Goal: Transaction & Acquisition: Purchase product/service

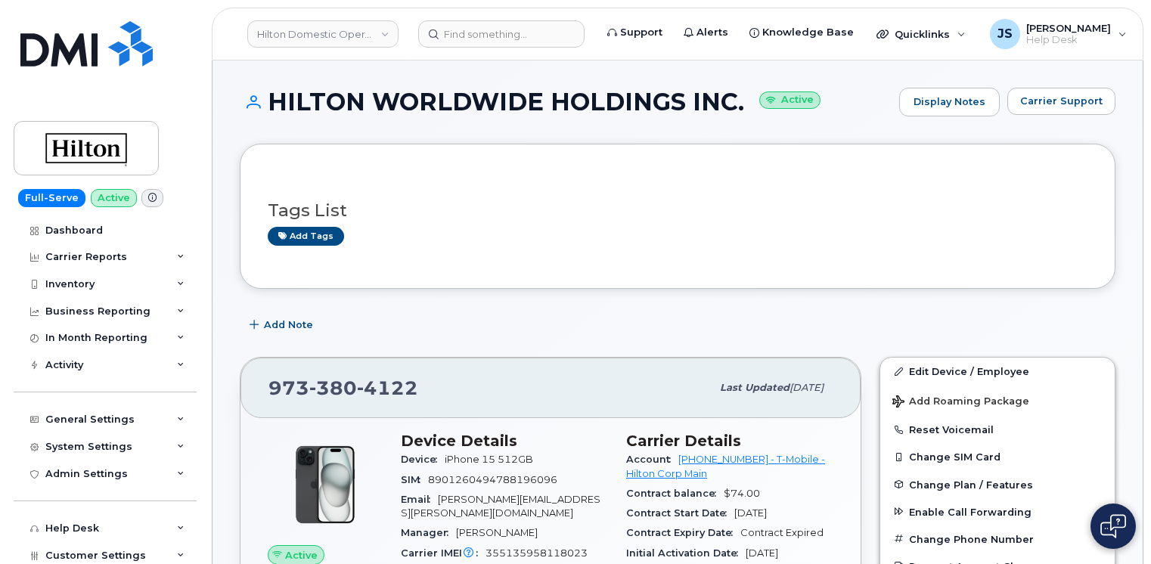
scroll to position [1210, 0]
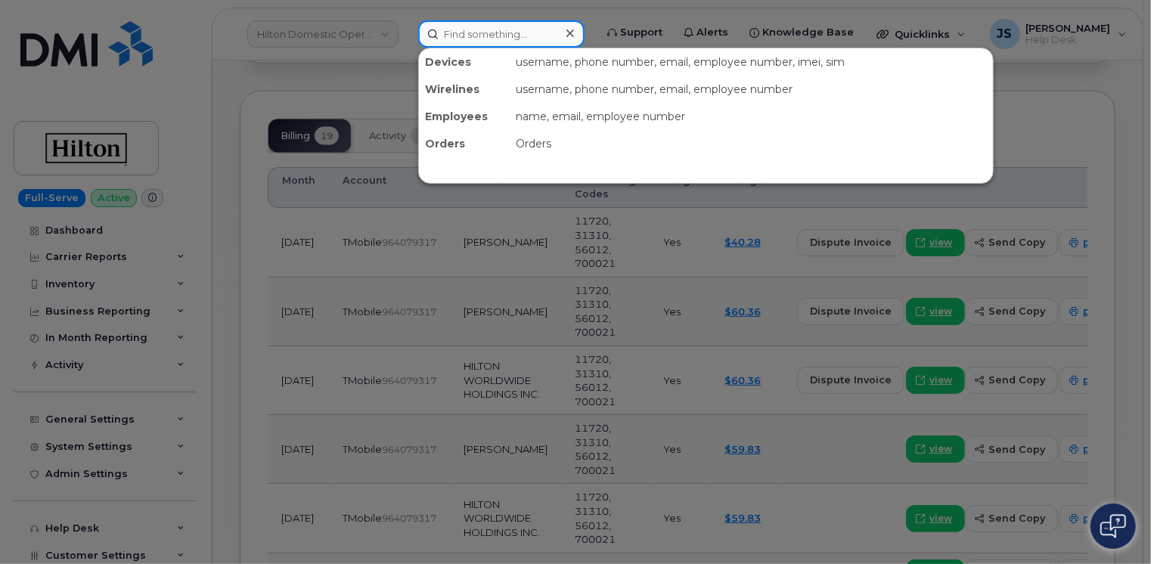
click at [520, 28] on input at bounding box center [501, 33] width 166 height 27
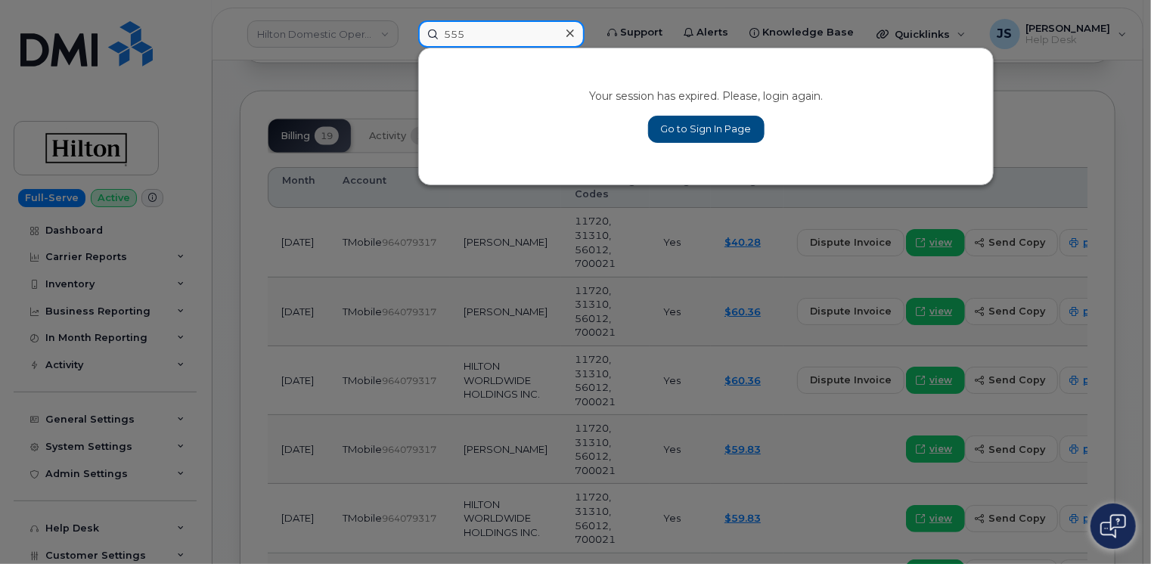
type input "555"
click at [698, 118] on link "Go to Sign In Page" at bounding box center [706, 129] width 116 height 27
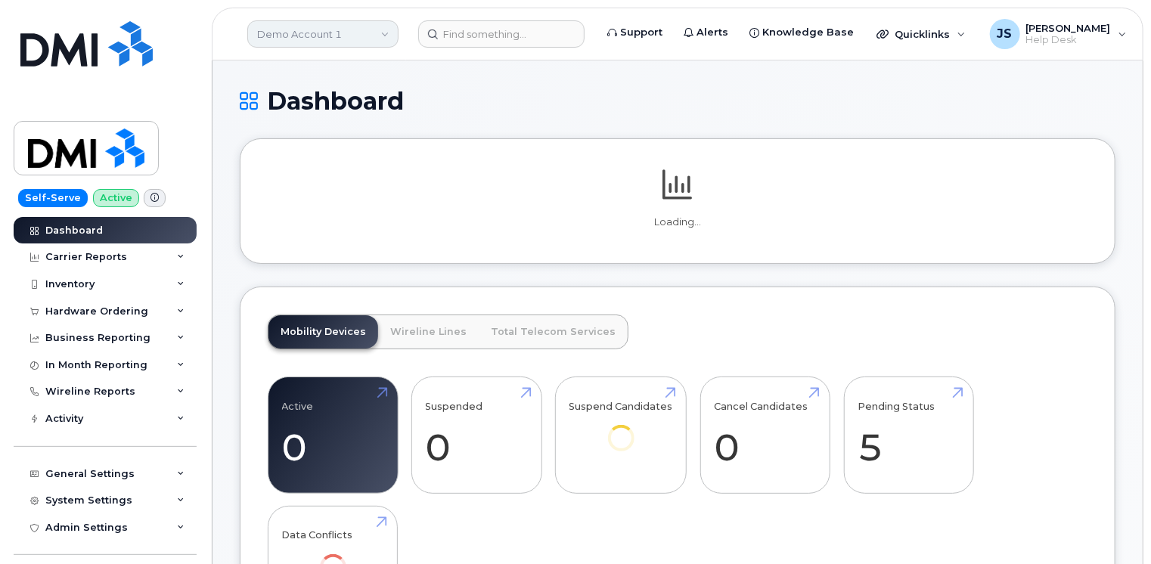
click at [266, 30] on link "Demo Account 1" at bounding box center [322, 33] width 151 height 27
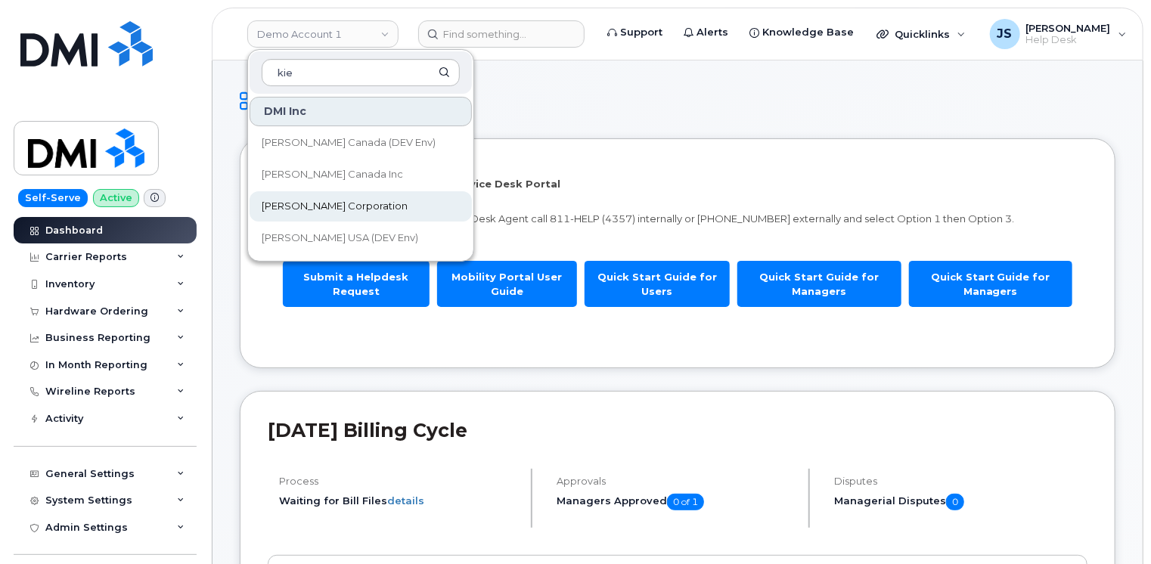
type input "kie"
click at [318, 206] on span "[PERSON_NAME] Corporation" at bounding box center [335, 206] width 146 height 15
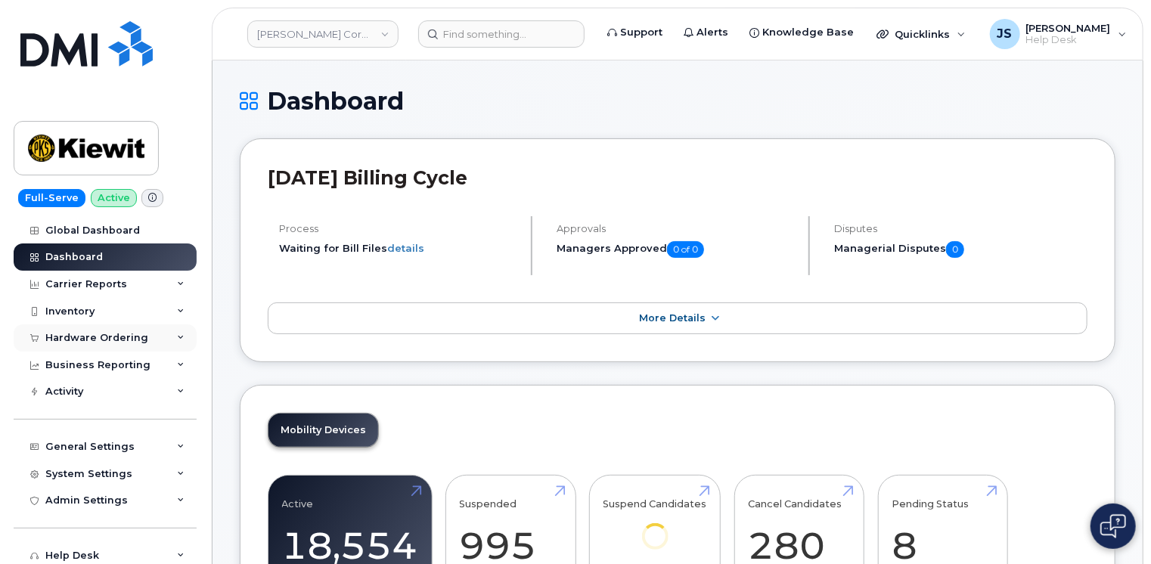
click at [177, 338] on icon at bounding box center [181, 338] width 8 height 8
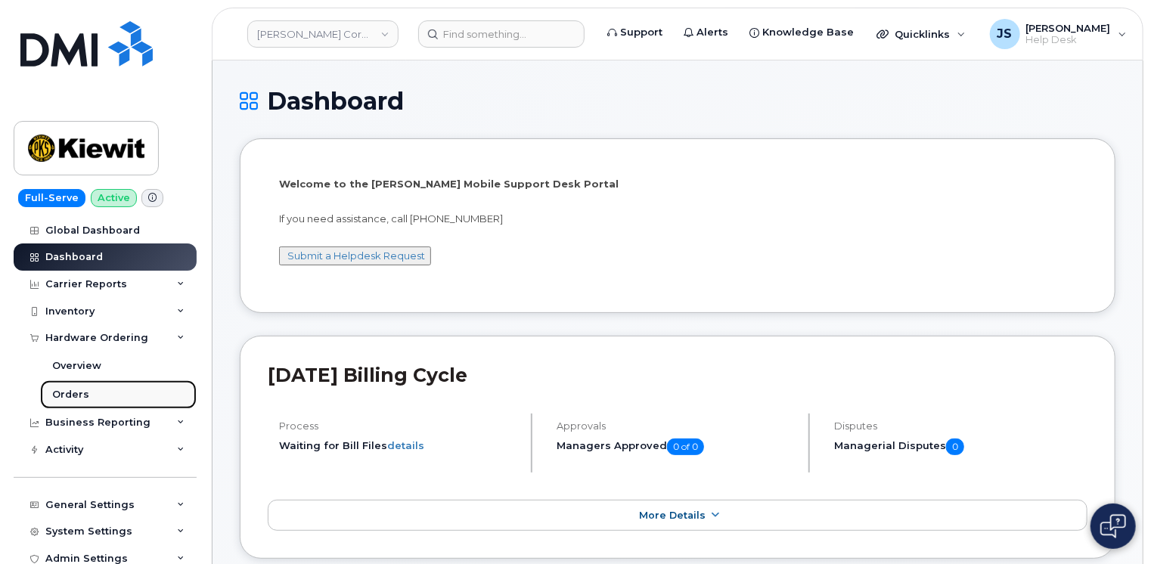
click at [97, 394] on link "Orders" at bounding box center [118, 394] width 157 height 29
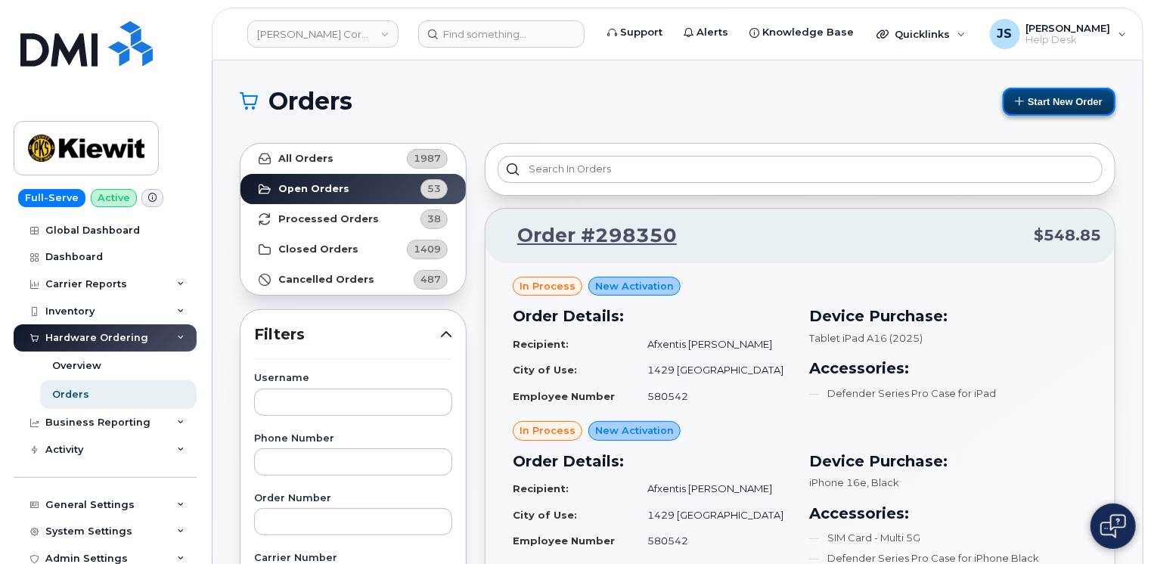
click at [1076, 102] on button "Start New Order" at bounding box center [1059, 102] width 113 height 28
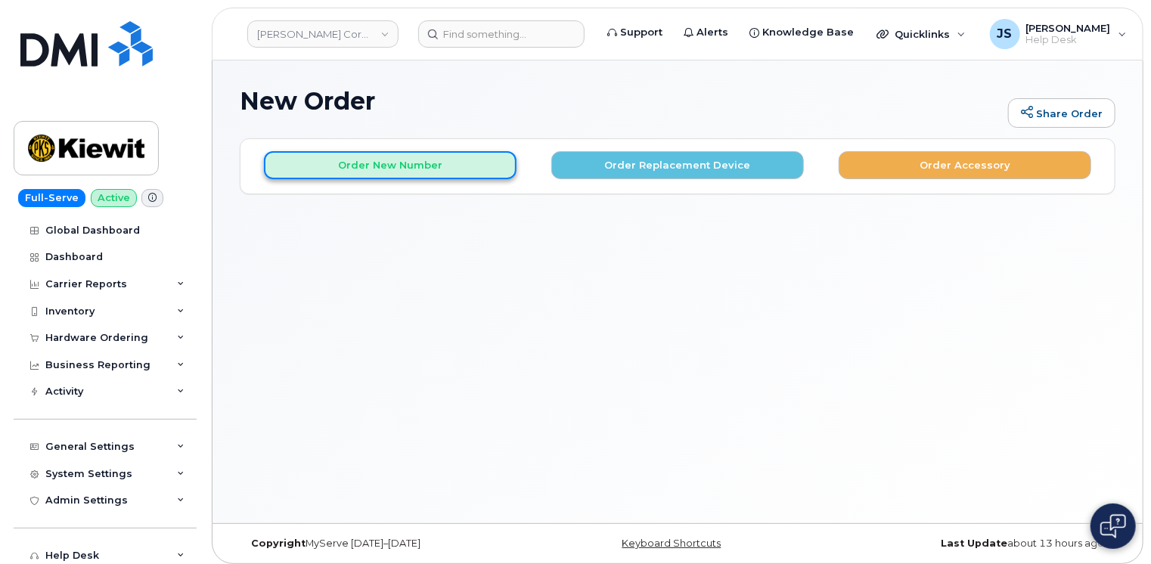
click at [423, 166] on button "Order New Number" at bounding box center [390, 165] width 253 height 28
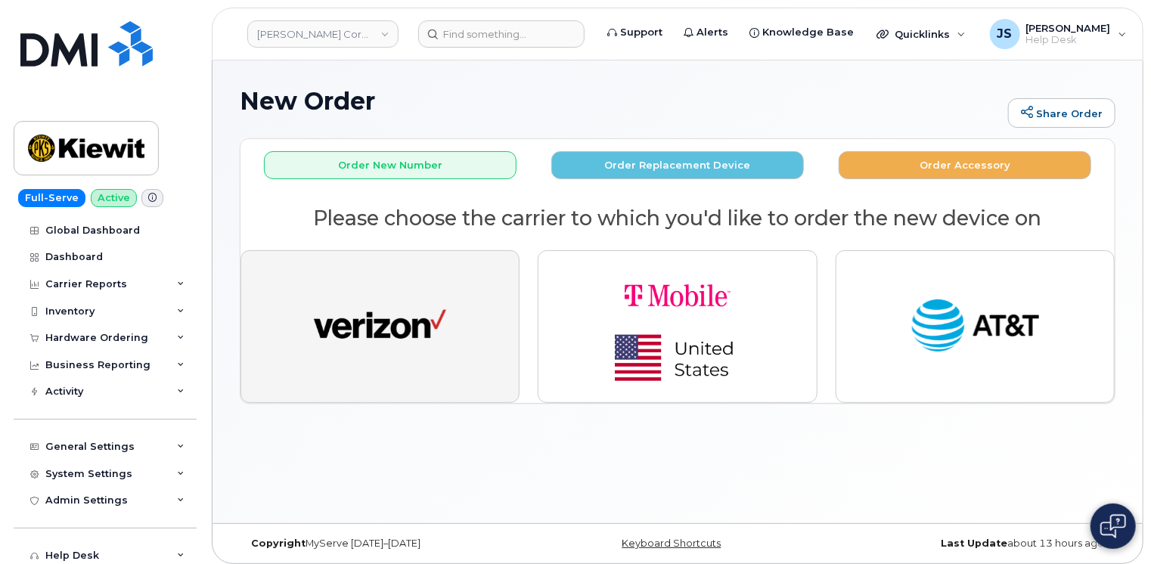
click at [385, 306] on img "button" at bounding box center [380, 327] width 132 height 68
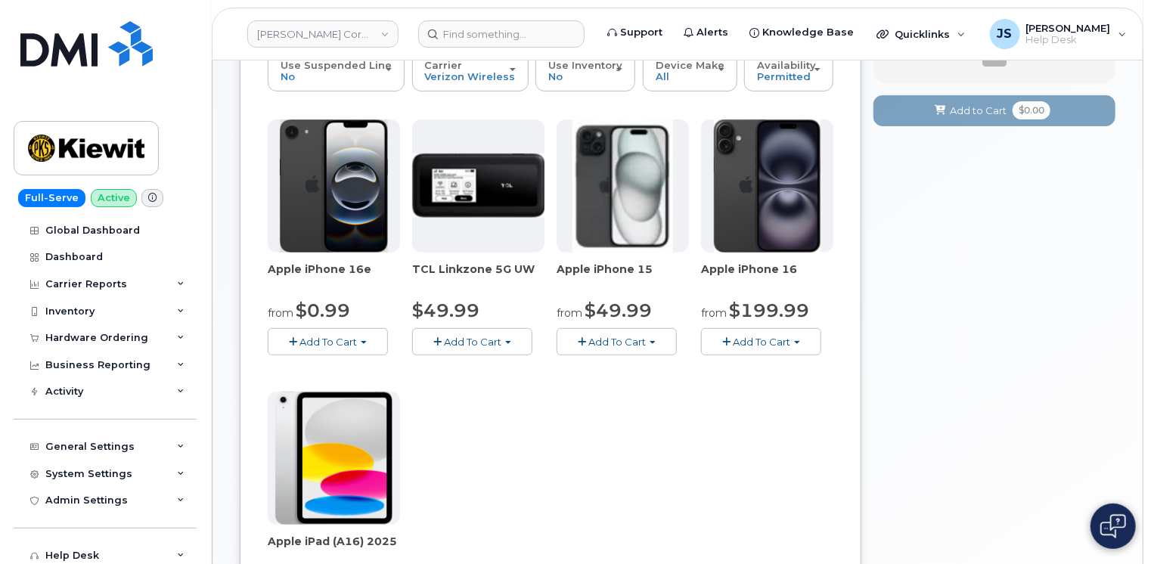
scroll to position [212, 0]
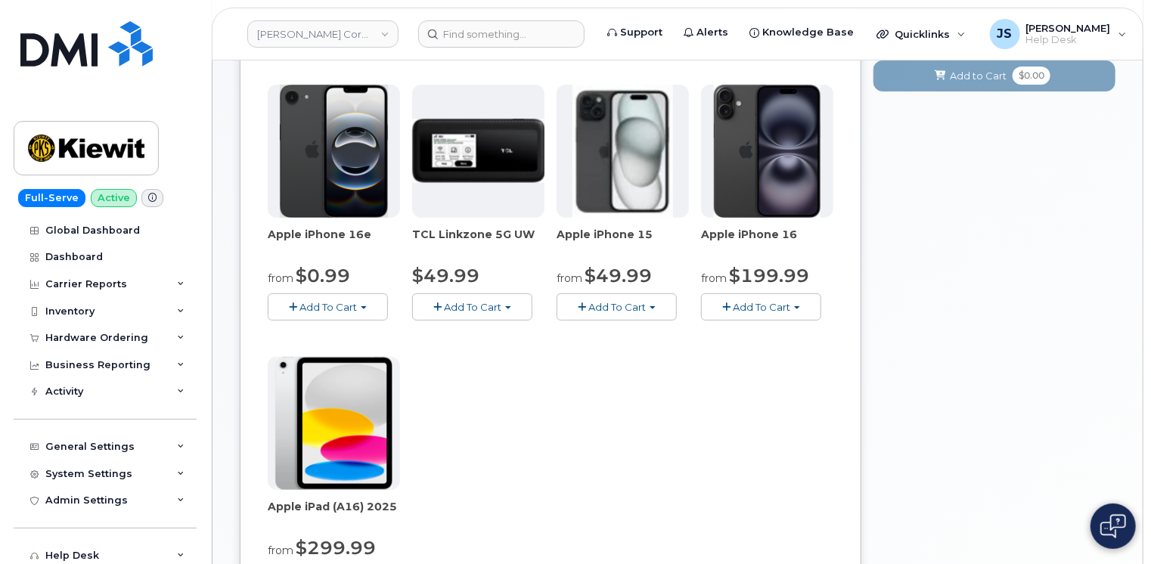
click at [355, 312] on span "Add To Cart" at bounding box center [328, 307] width 57 height 12
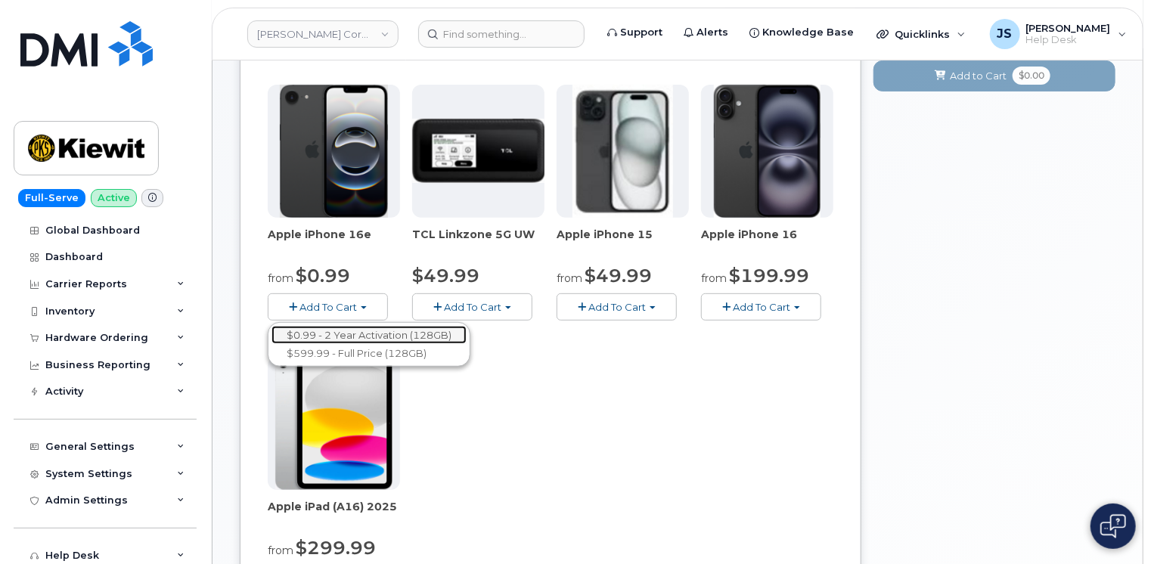
click at [348, 334] on link "$0.99 - 2 Year Activation (128GB)" at bounding box center [369, 335] width 195 height 19
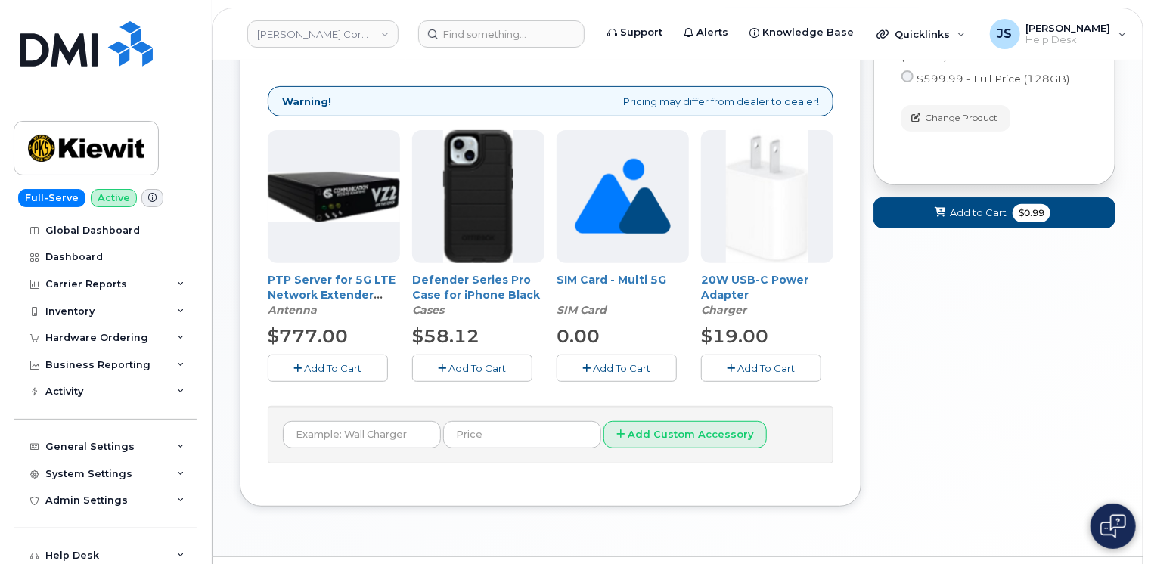
click at [433, 362] on button "Add To Cart" at bounding box center [472, 368] width 120 height 26
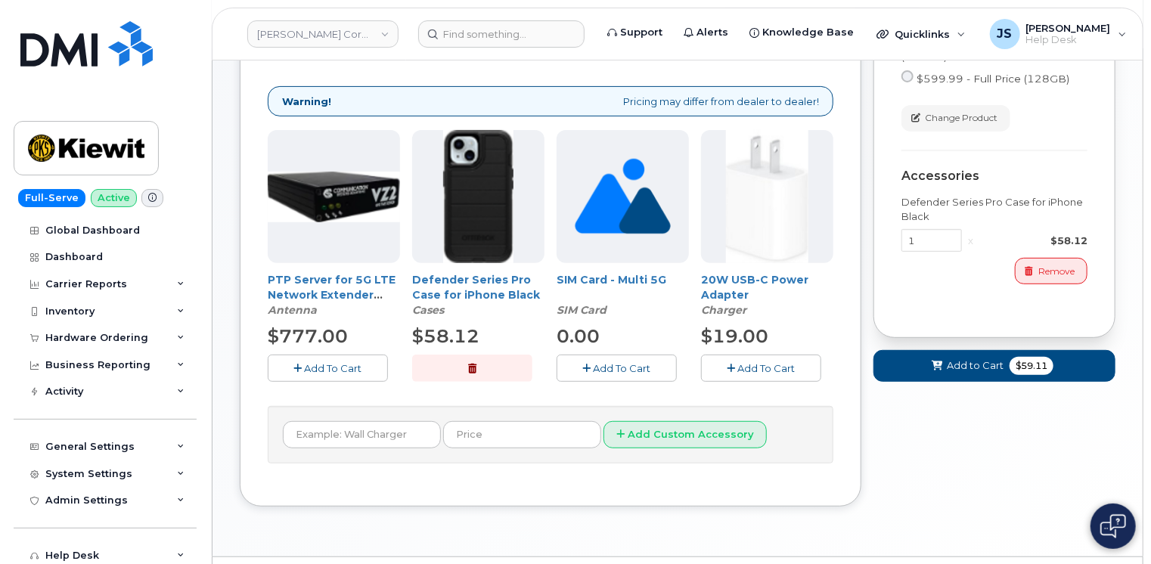
click at [720, 362] on button "Add To Cart" at bounding box center [761, 368] width 120 height 26
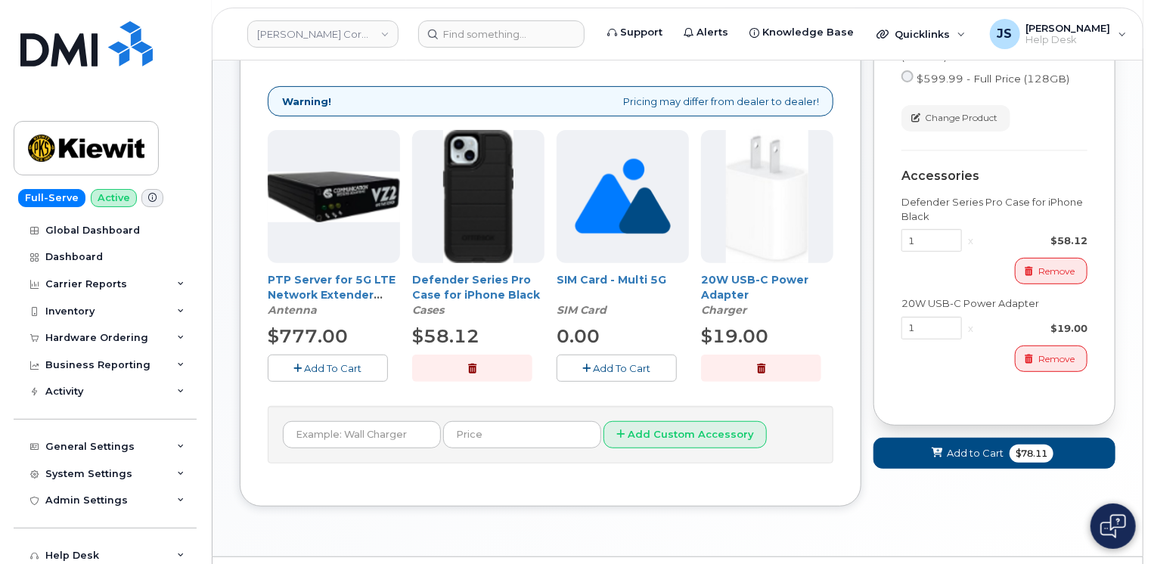
click at [863, 398] on div "Order New Device Upgrade Existing Device Order Accessory Order new device and n…" at bounding box center [678, 228] width 876 height 603
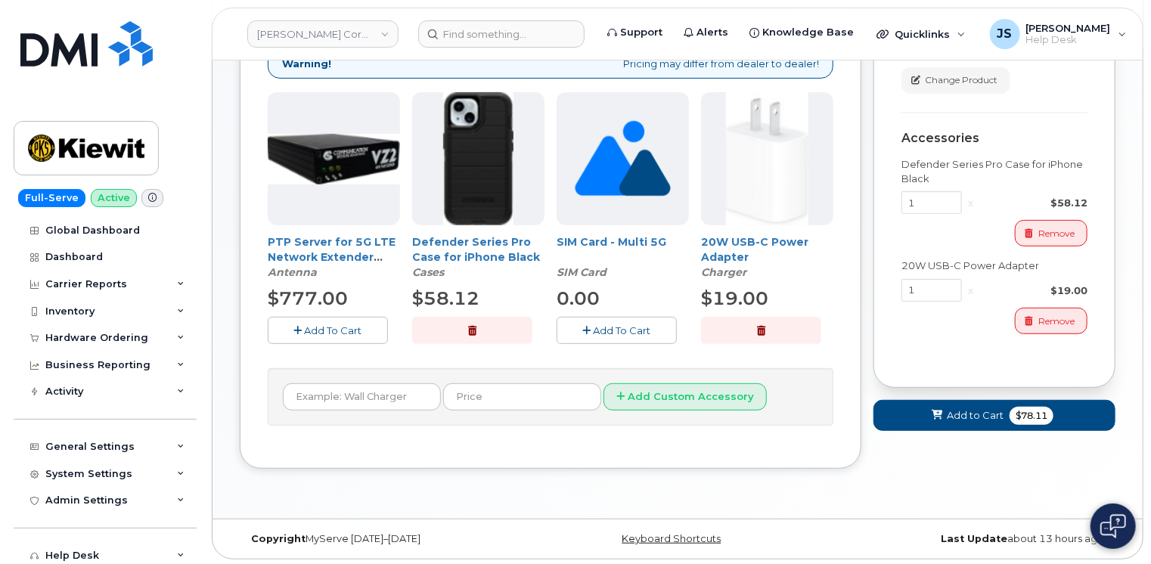
scroll to position [250, 0]
click at [941, 410] on icon at bounding box center [937, 415] width 11 height 10
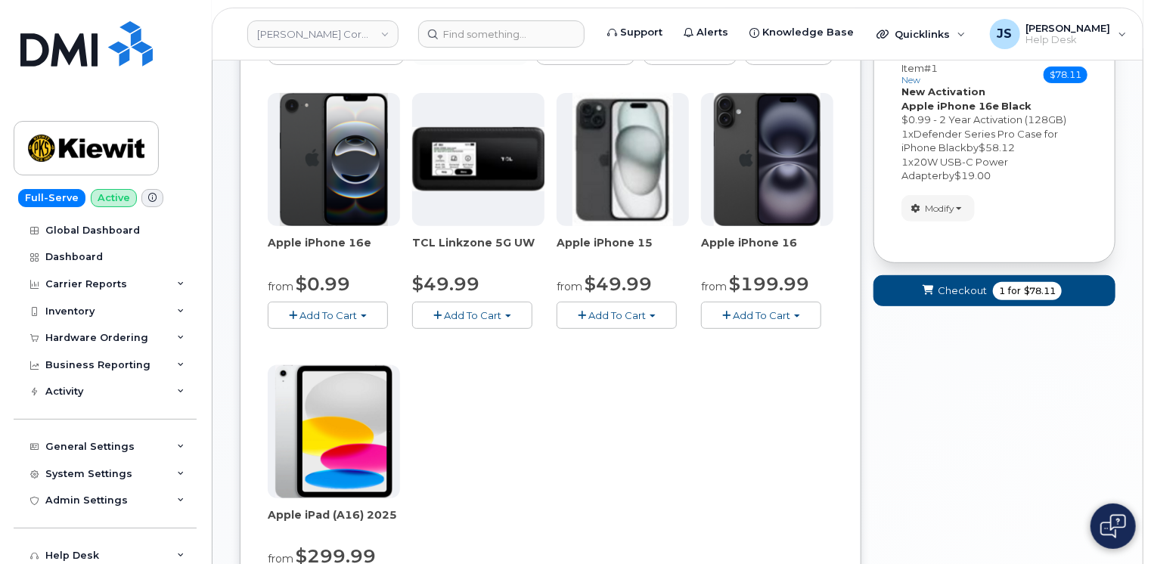
scroll to position [191, 0]
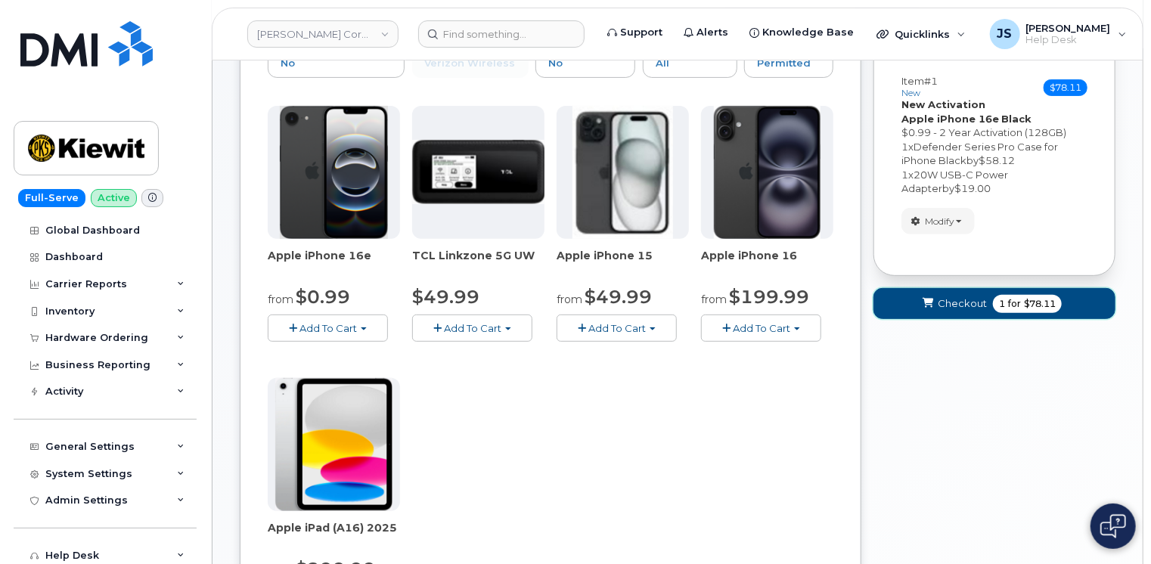
click at [949, 308] on span "Checkout" at bounding box center [962, 304] width 49 height 14
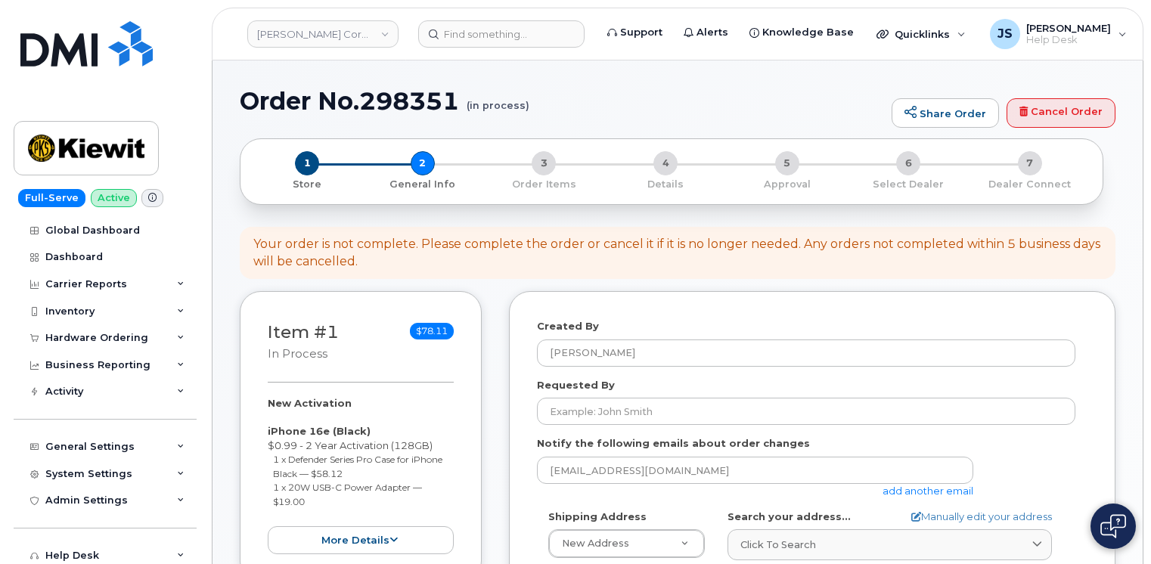
select select
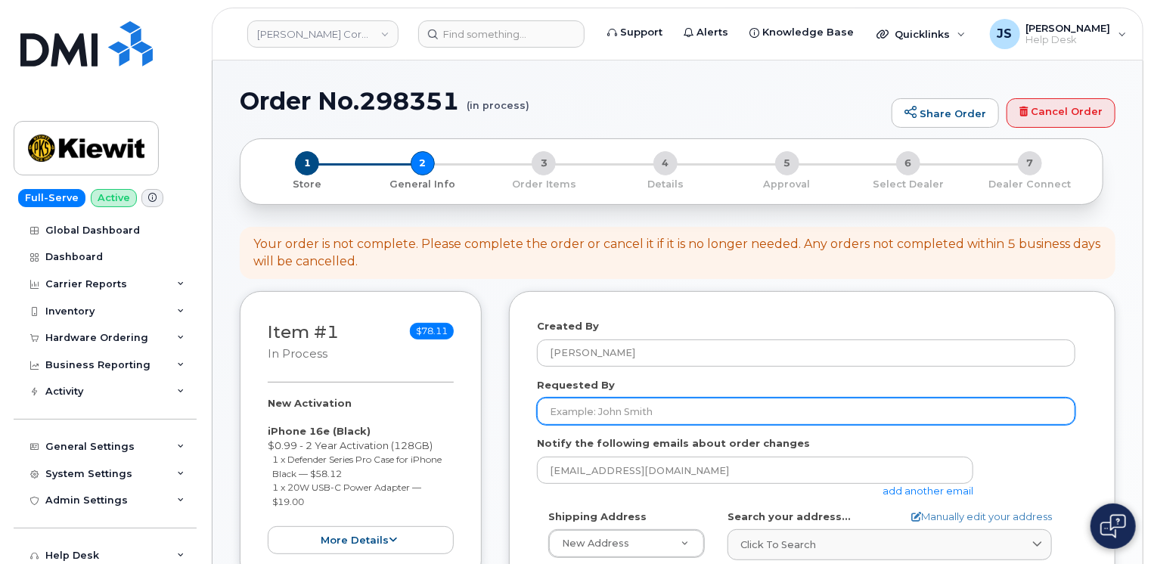
click at [717, 412] on input "Requested By" at bounding box center [806, 411] width 539 height 27
paste input "CS0782966"
type input "CS0782966"
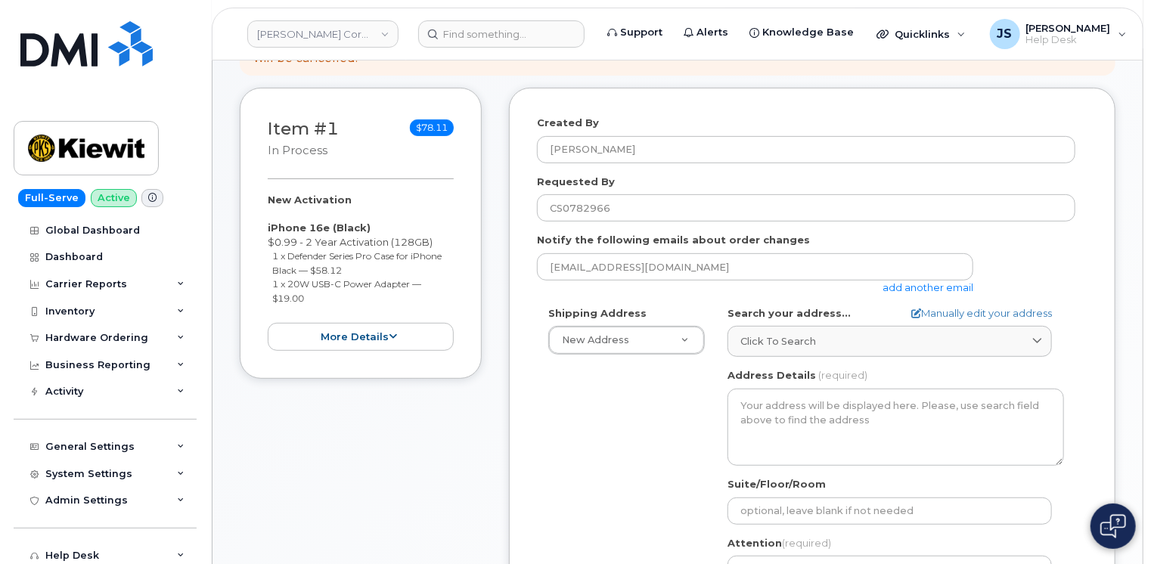
scroll to position [242, 0]
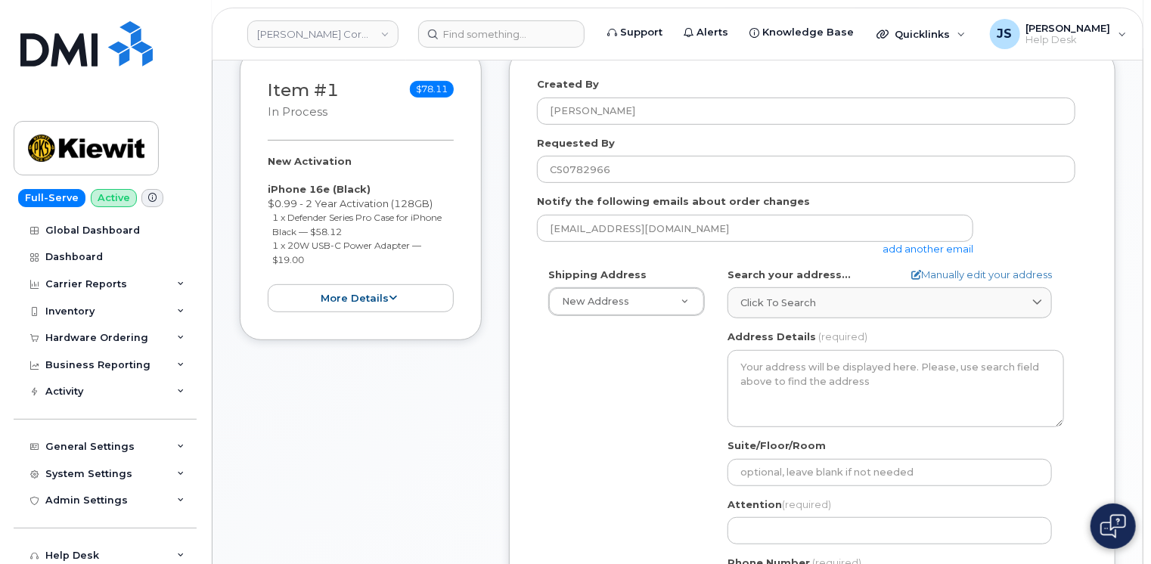
click at [960, 245] on link "add another email" at bounding box center [928, 249] width 91 height 12
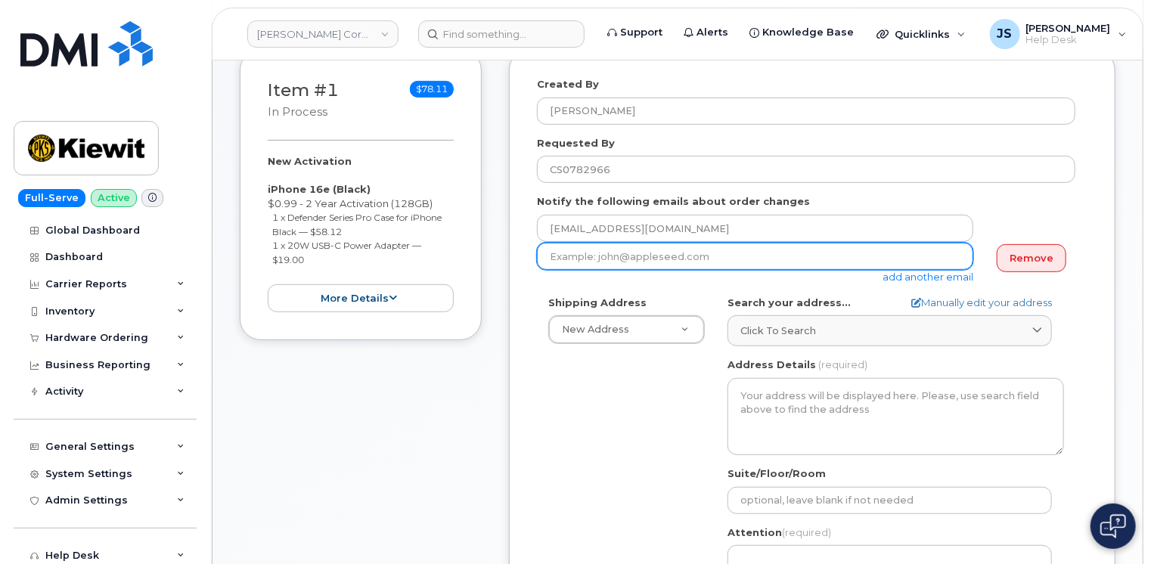
click at [879, 256] on input "email" at bounding box center [755, 256] width 436 height 27
paste input "[EMAIL_ADDRESS][PERSON_NAME][DOMAIN_NAME]"
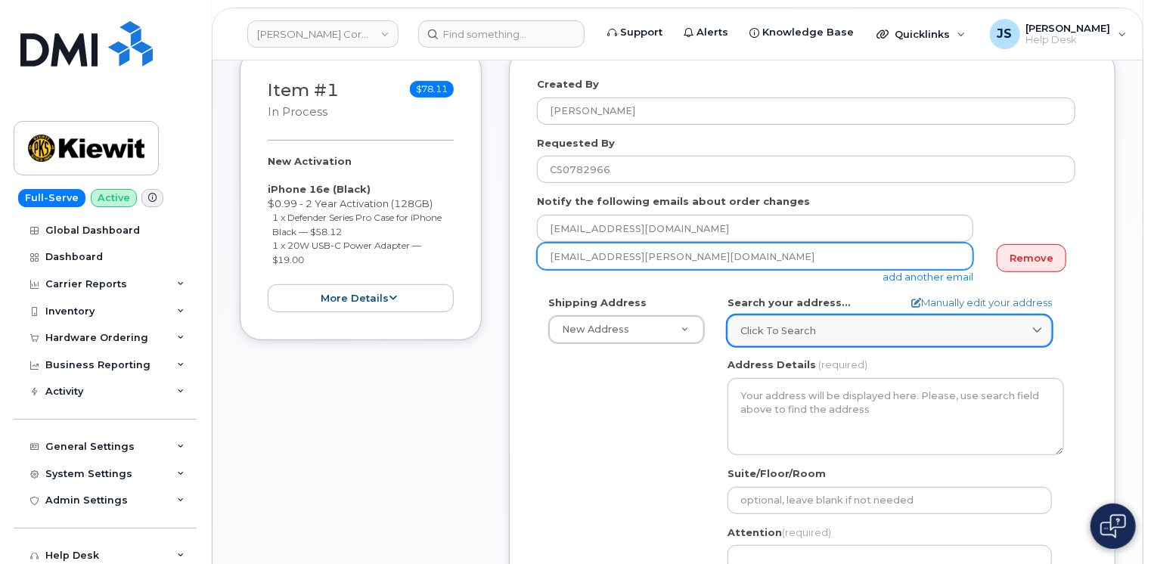
type input "[EMAIL_ADDRESS][PERSON_NAME][DOMAIN_NAME]"
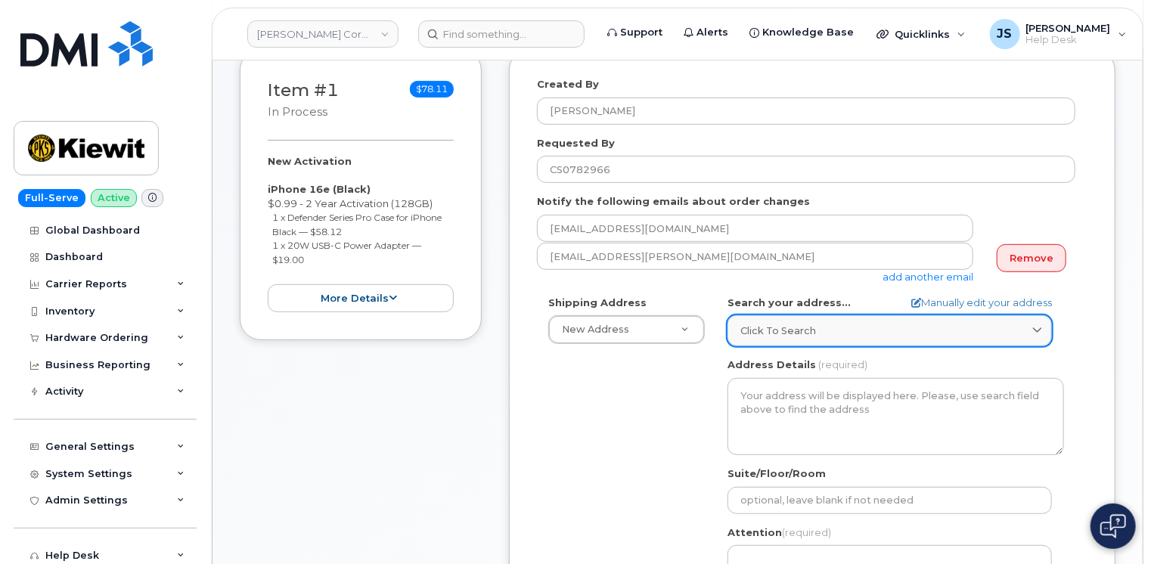
click at [865, 334] on div "Click to search" at bounding box center [890, 331] width 299 height 14
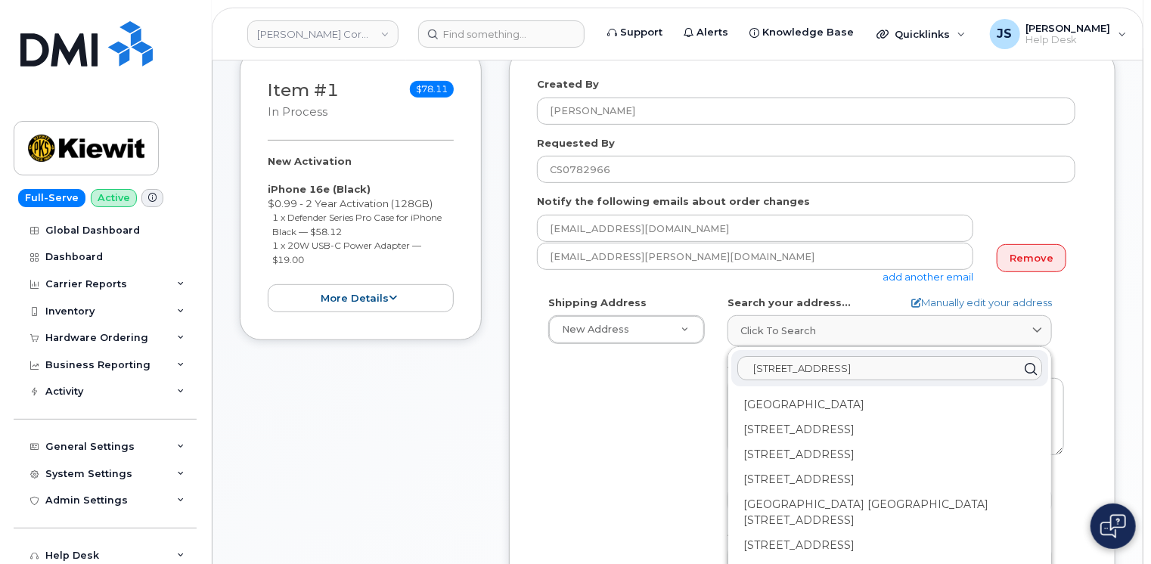
type input "7743 Baltimore Ave College Park MD 20742"
click at [479, 395] on div "Item #1 in process $78.11 New Activation iPhone 16e (Black) $0.99 - 2 Year Acti…" at bounding box center [361, 390] width 242 height 683
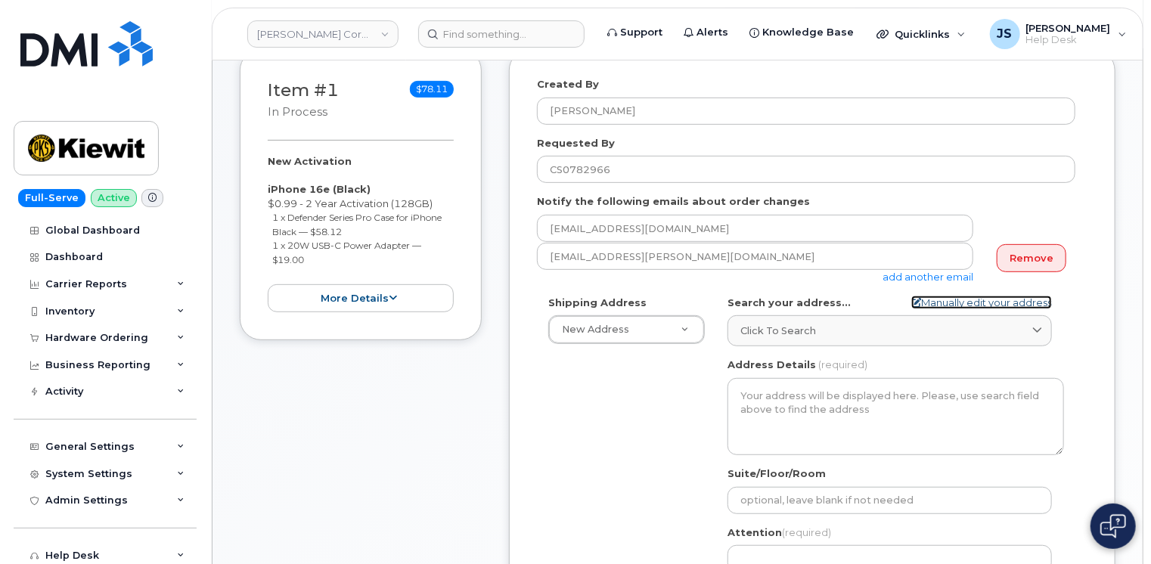
click at [933, 301] on link "Manually edit your address" at bounding box center [982, 303] width 141 height 14
select select
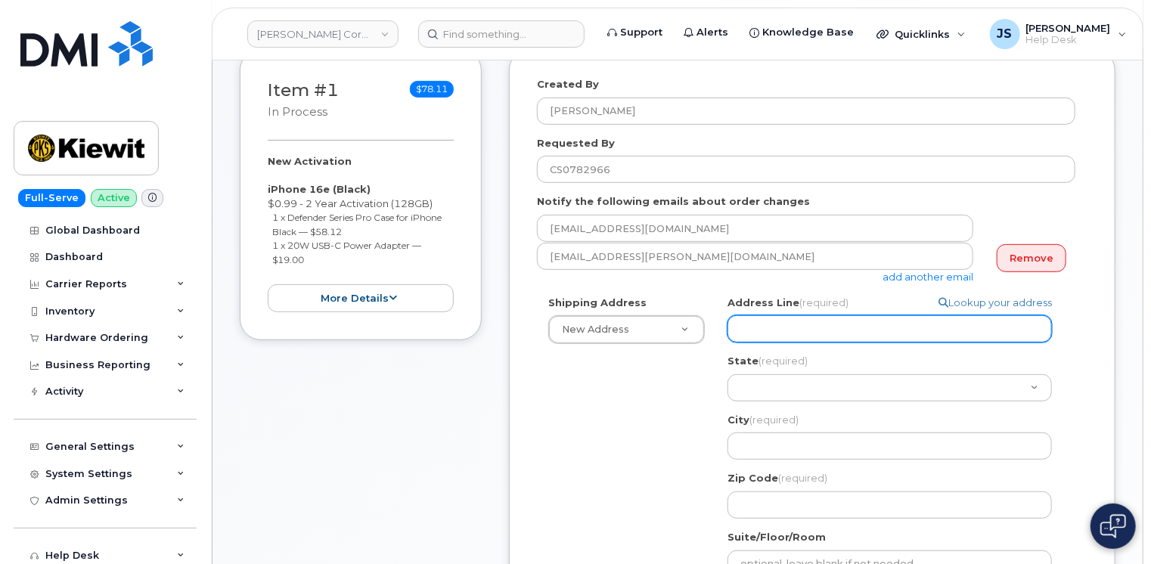
paste input "7743 Baltimore Ave"
click at [965, 333] on input "Address Line (required)" at bounding box center [890, 328] width 325 height 27
select select
type input "7743 Baltimore Ave"
click at [684, 401] on div "Shipping Address New Address New Address 11455 US Highway 29 10055 Trainstation…" at bounding box center [806, 501] width 539 height 411
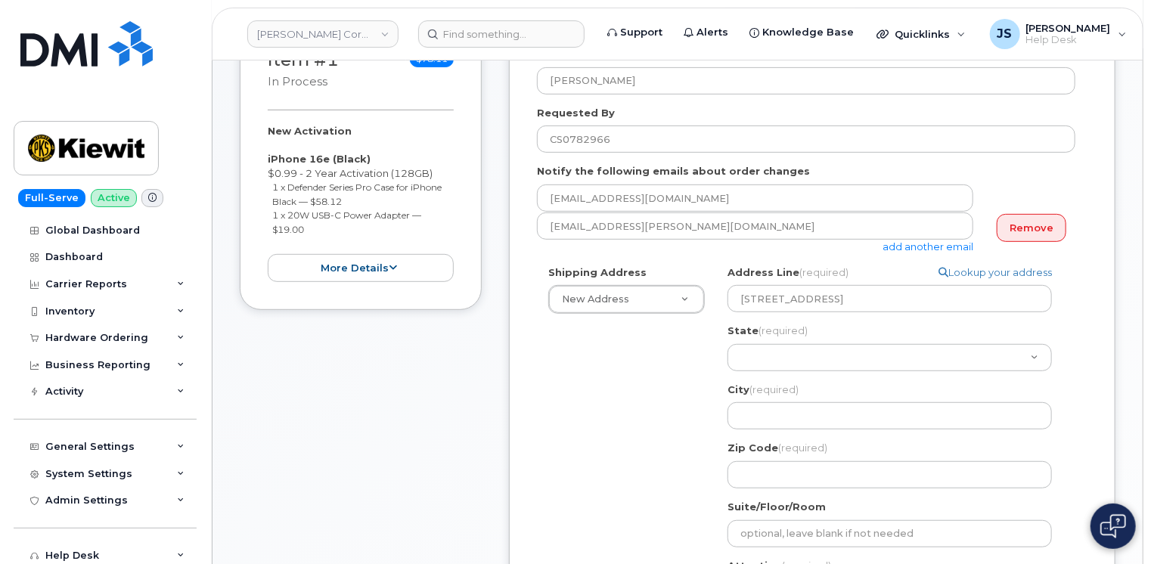
scroll to position [393, 0]
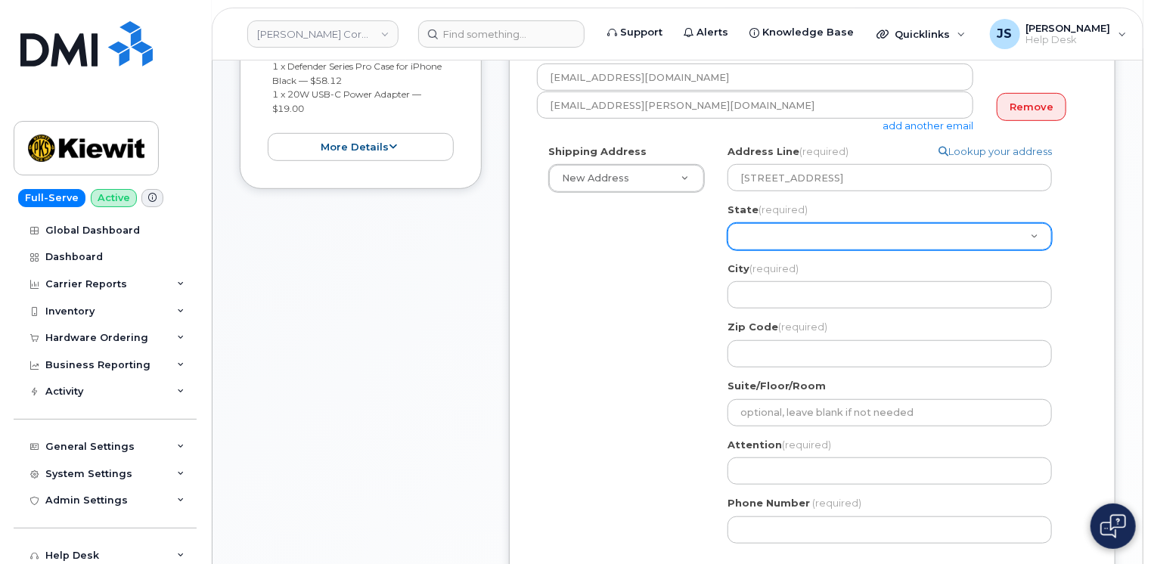
drag, startPoint x: 875, startPoint y: 215, endPoint x: 872, endPoint y: 223, distance: 8.9
click at [874, 220] on div "State (required) Alabama Alaska American Samoa Arizona Arkansas California Colo…" at bounding box center [896, 227] width 337 height 48
click at [868, 231] on select "Alabama Alaska American Samoa Arizona Arkansas California Colorado Connecticut …" at bounding box center [890, 236] width 325 height 27
click at [826, 241] on select "Alabama Alaska American Samoa Arizona Arkansas California Colorado Connecticut …" at bounding box center [890, 236] width 325 height 27
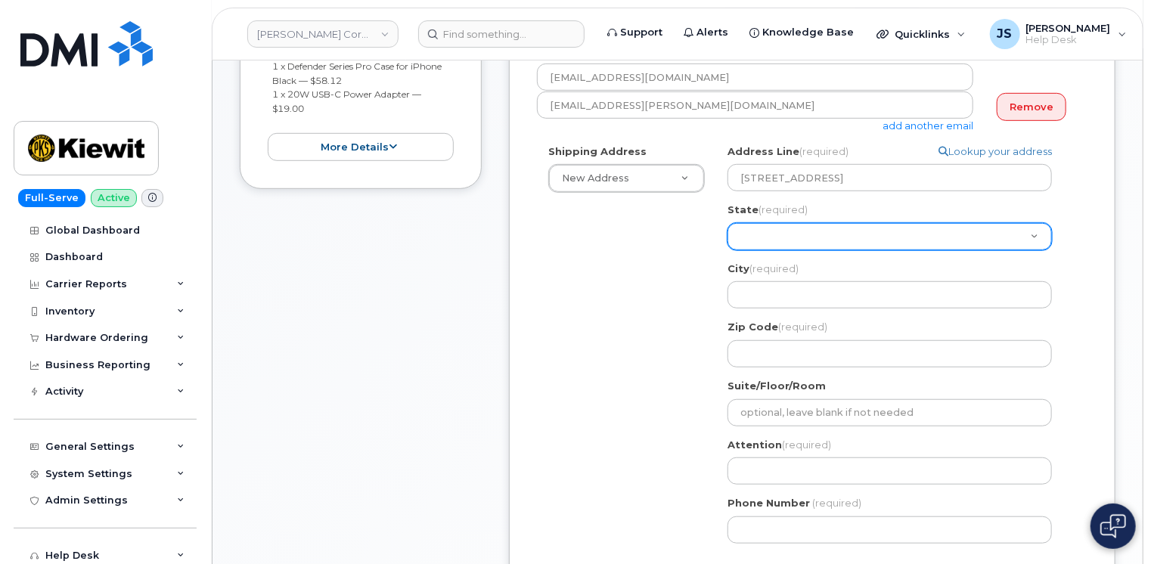
select select "MD"
click at [826, 241] on select "Alabama Alaska American Samoa Arizona Arkansas California Colorado Connecticut …" at bounding box center [890, 236] width 325 height 27
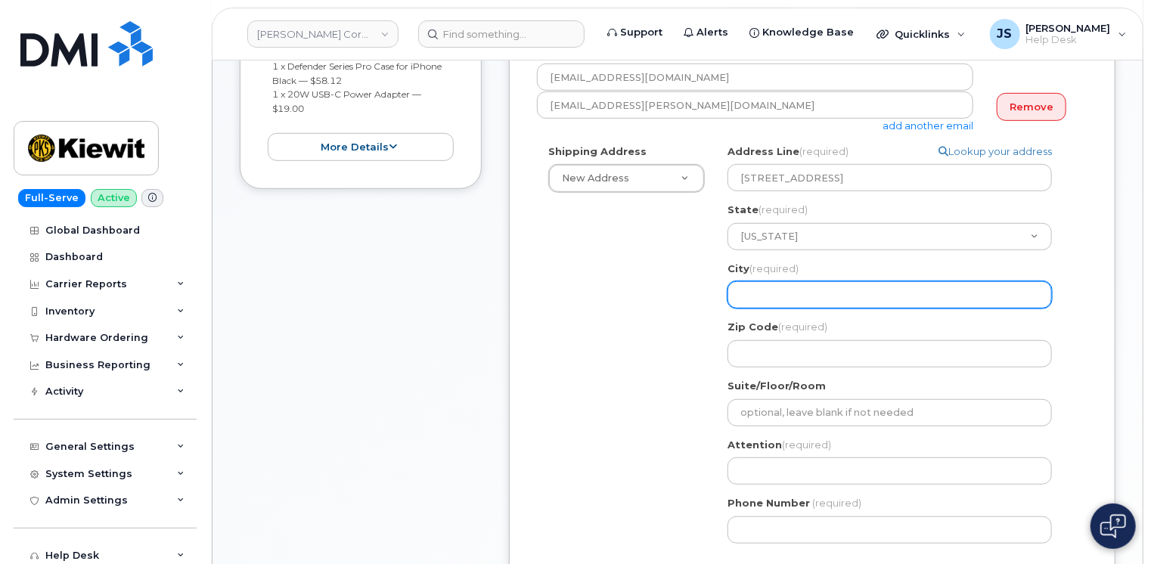
click at [781, 301] on input "City (required)" at bounding box center [890, 294] width 325 height 27
select select
type input "C"
select select
type input "Co"
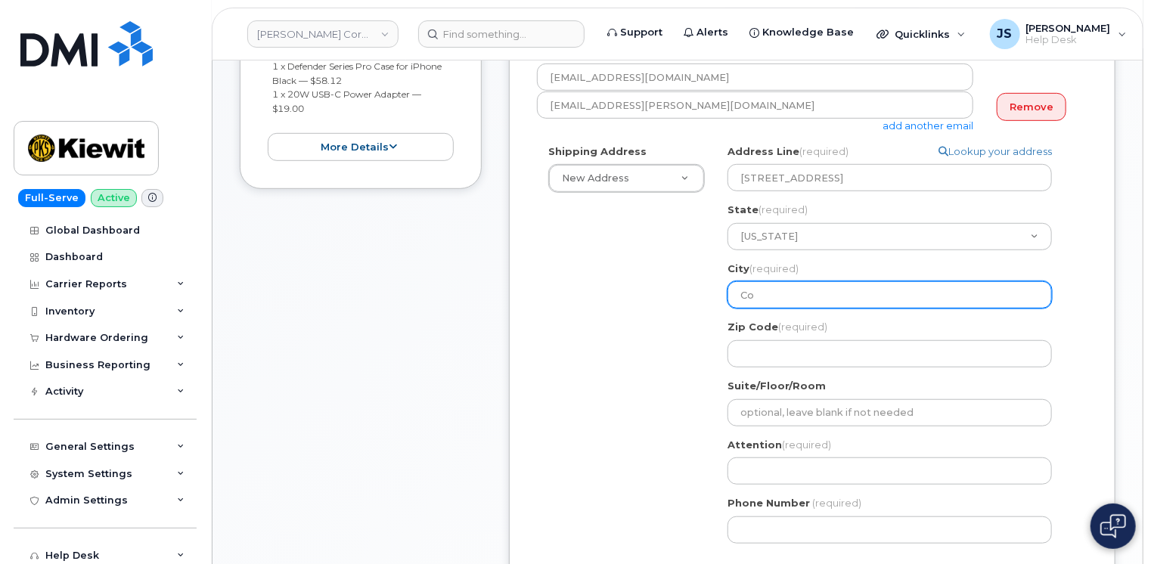
select select
type input "Col"
select select
type input "Colle"
select select
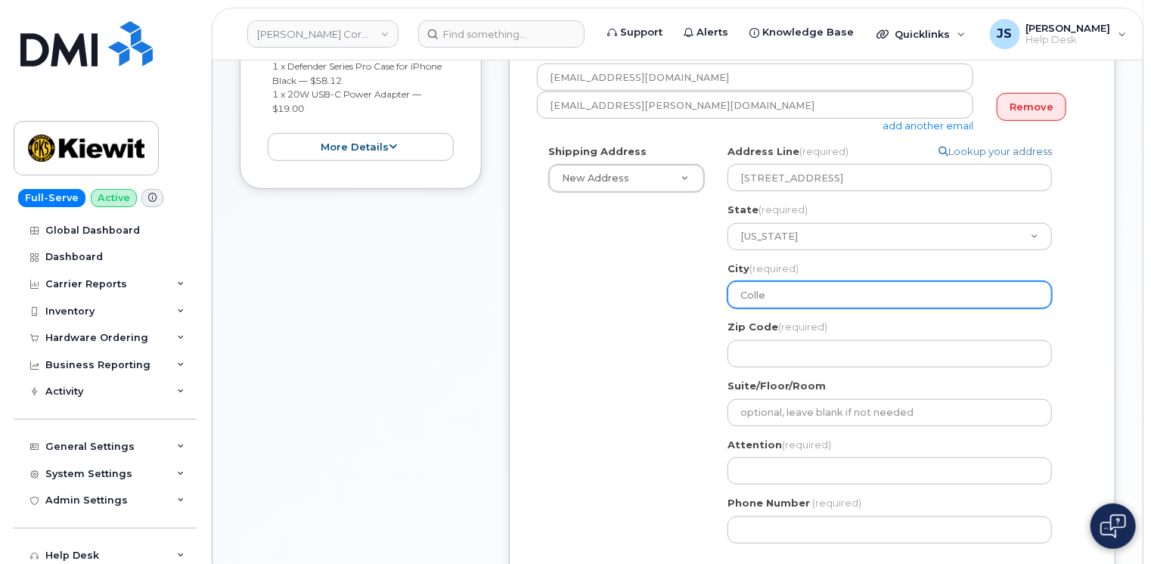
type input "Colleg"
select select
type input "College"
select select
type input "College P"
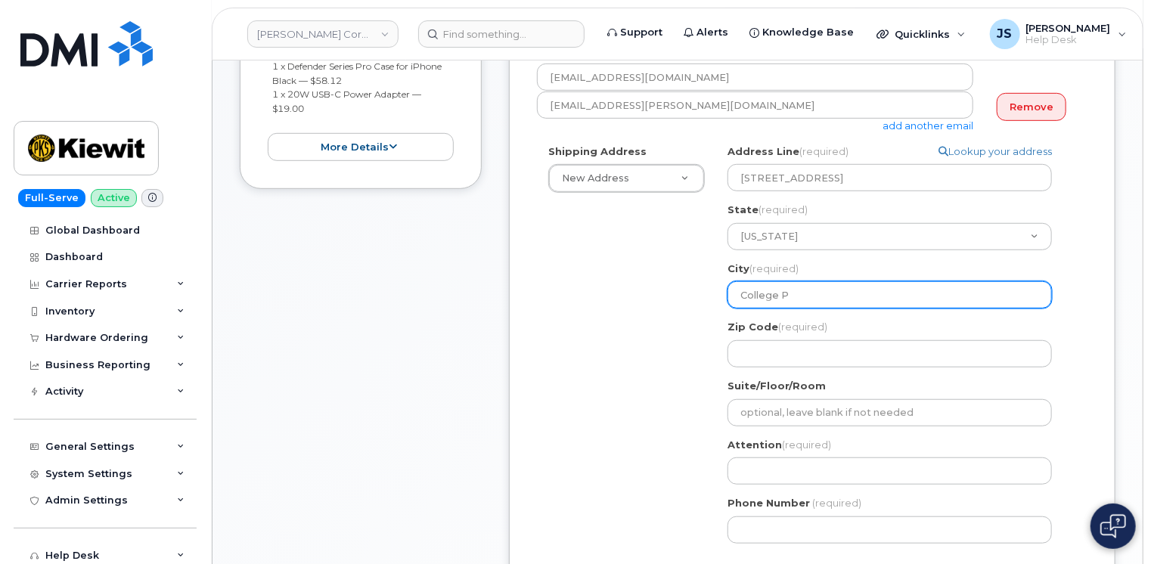
select select
type input "College Pa"
select select
type input "College Par"
select select
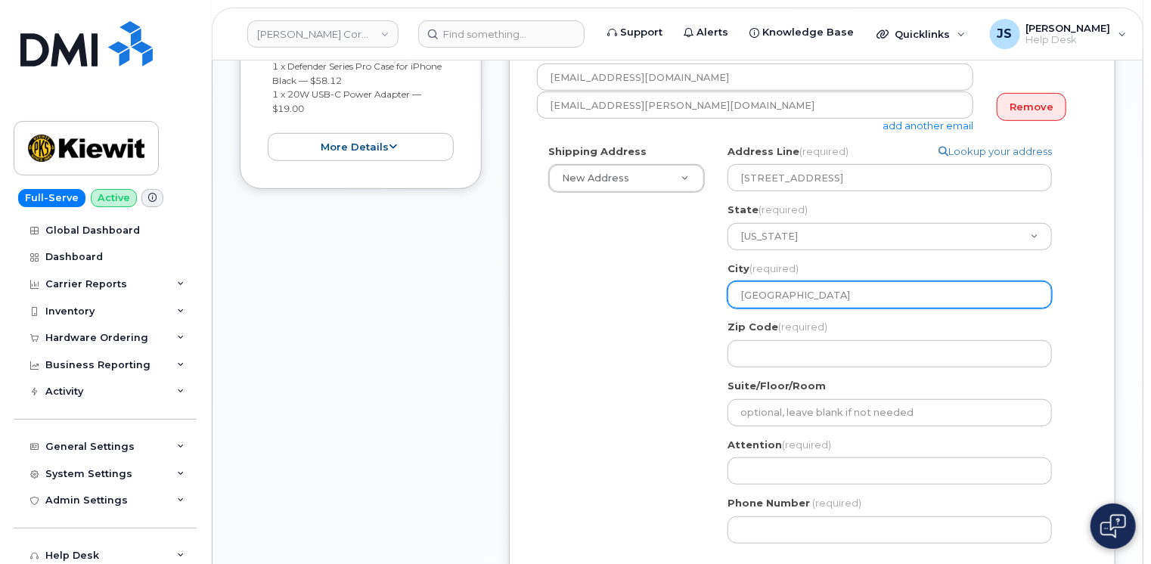
type input "College Park"
click at [697, 482] on div "Shipping Address New Address New Address 11455 US Highway 29 10055 Trainstation…" at bounding box center [806, 349] width 539 height 411
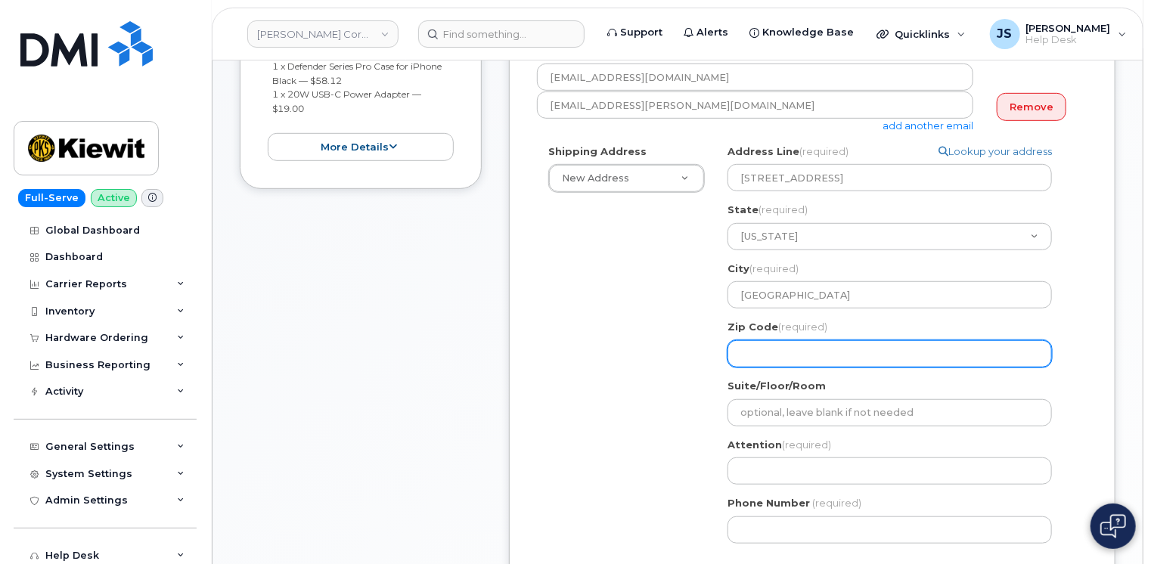
click at [778, 365] on input "Zip Code (required)" at bounding box center [890, 353] width 325 height 27
paste input "20742"
select select
type input "20742"
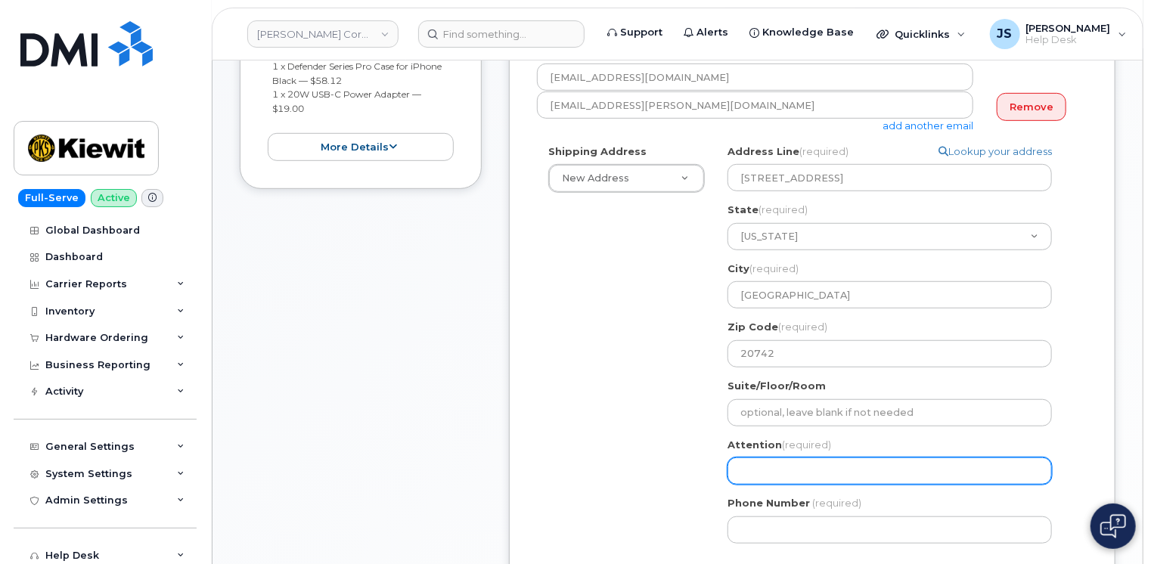
paste input "Dakota Bunch"
select select
click at [794, 480] on input "Dakota Bunch" at bounding box center [890, 471] width 325 height 27
type input "Dakota Bunch"
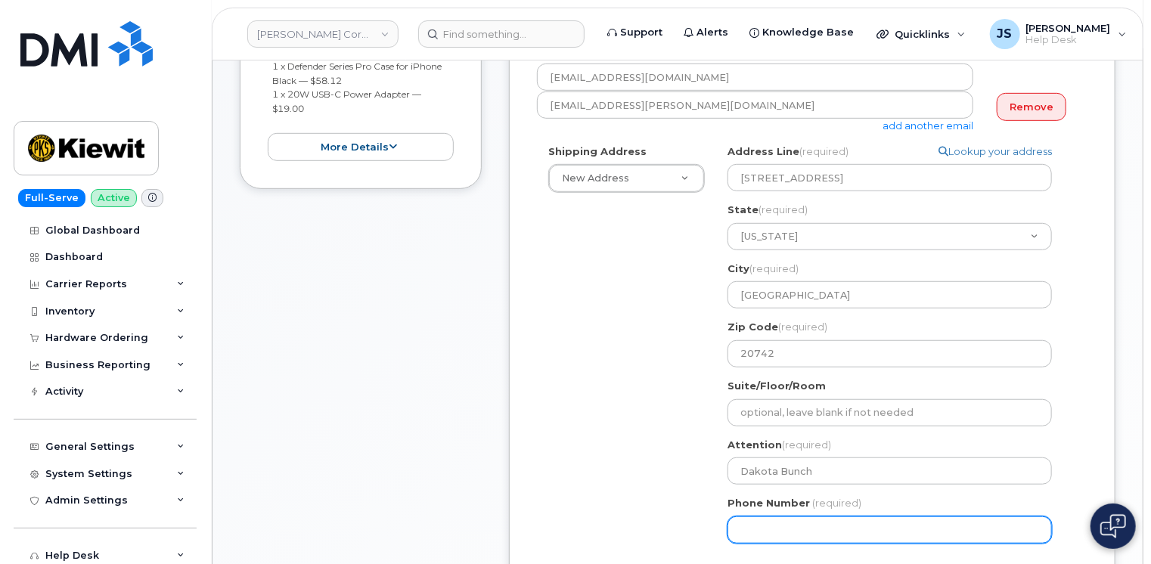
paste input "2067157748"
select select
click at [772, 531] on input "2067157748" at bounding box center [890, 530] width 325 height 27
type input "2067157748"
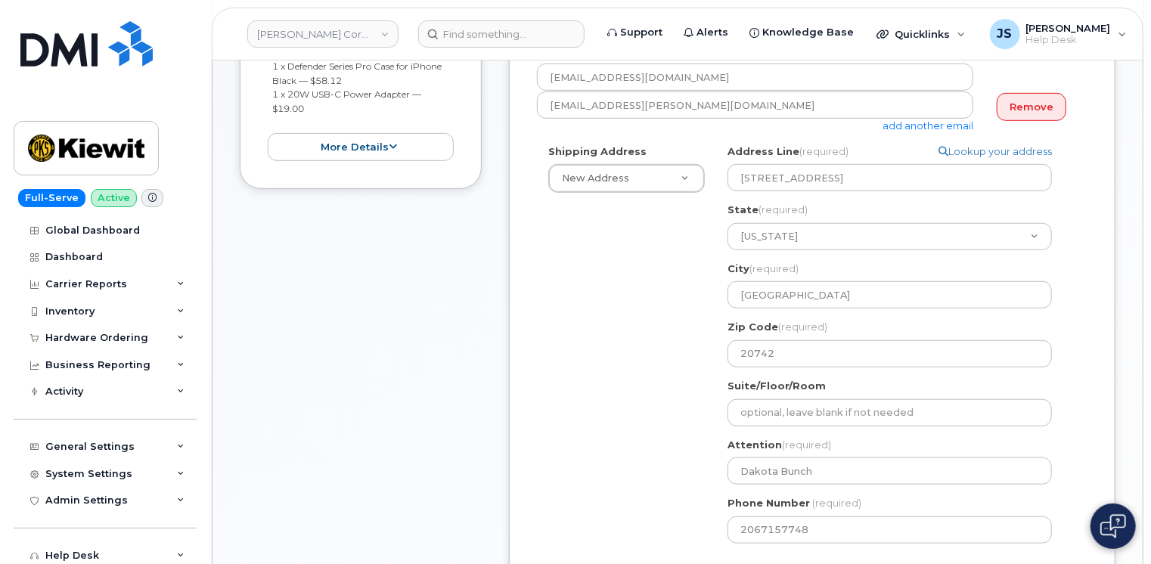
click at [676, 528] on div "Shipping Address New Address New Address 11455 US Highway 29 10055 Trainstation…" at bounding box center [806, 349] width 539 height 411
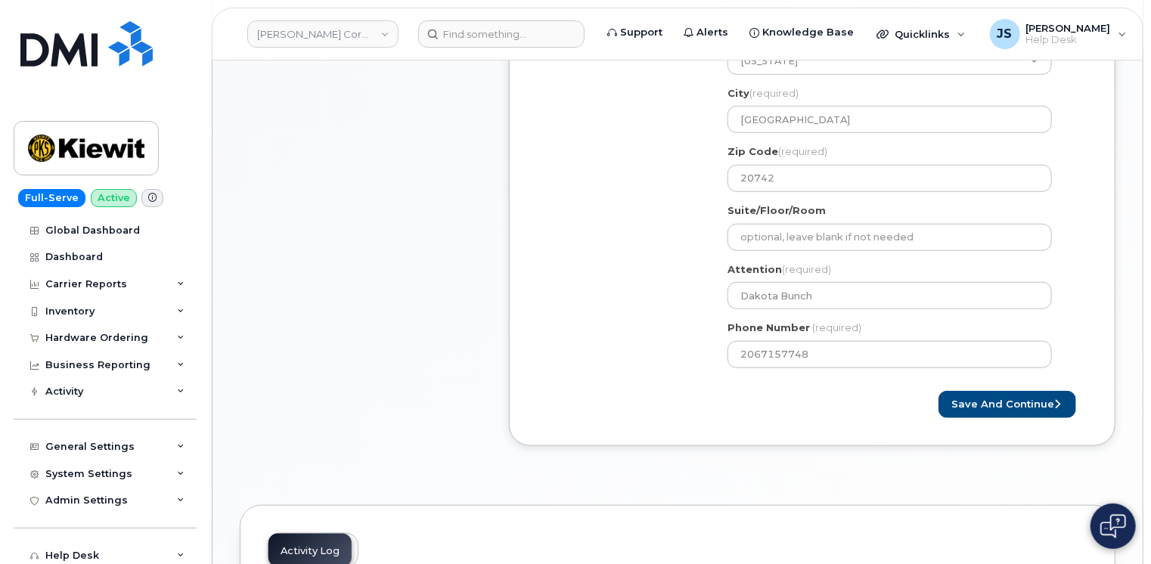
scroll to position [575, 0]
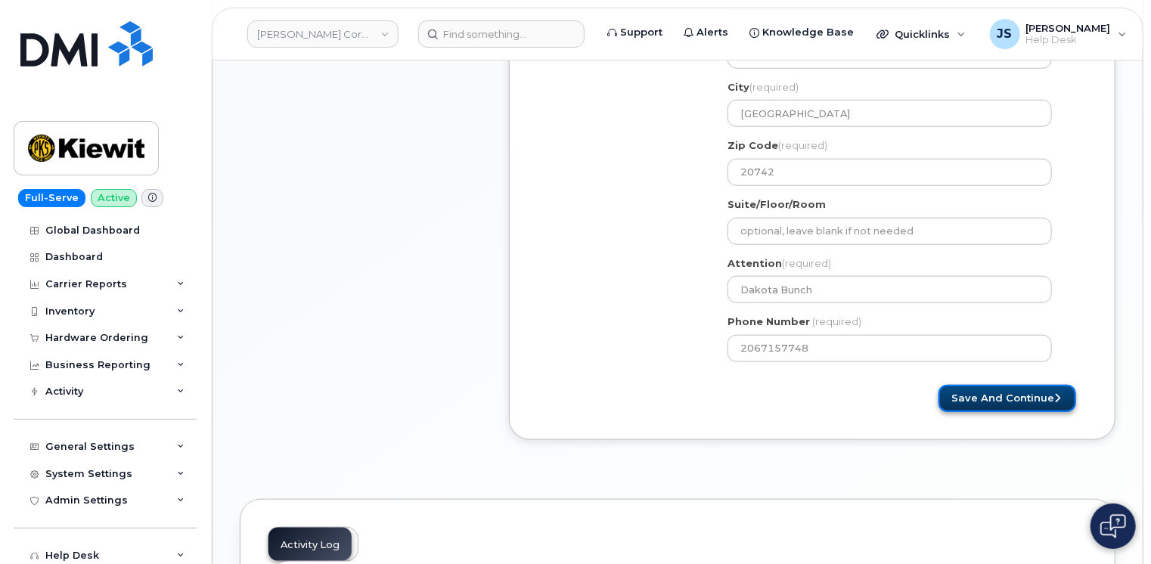
click at [1011, 396] on button "Save and Continue" at bounding box center [1008, 399] width 138 height 28
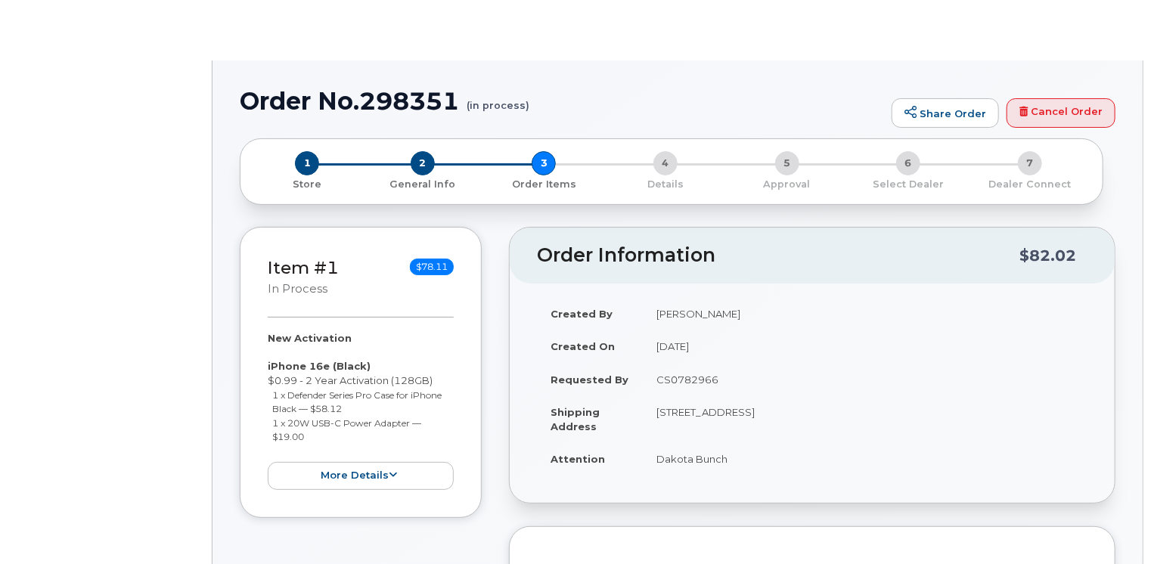
radio input "true"
select select
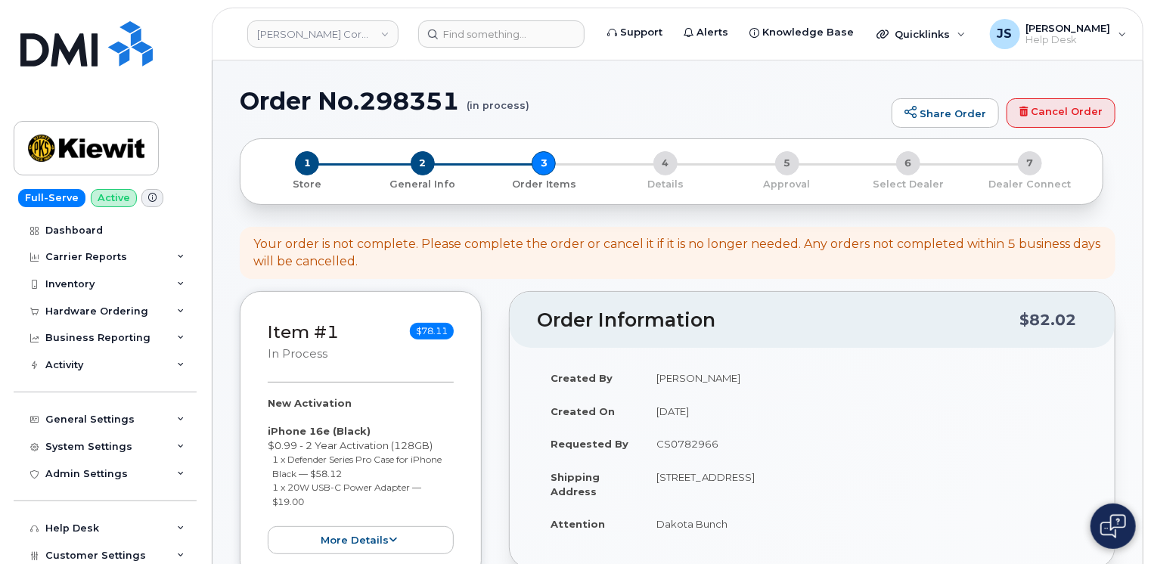
click at [388, 101] on h1 "Order No.298351 (in process)" at bounding box center [562, 101] width 644 height 26
copy h1 "298351"
click at [512, 425] on div "Created By Jacob Shepherd Created On August 16, 2025 Requested By CS0782966 Shi…" at bounding box center [812, 457] width 605 height 219
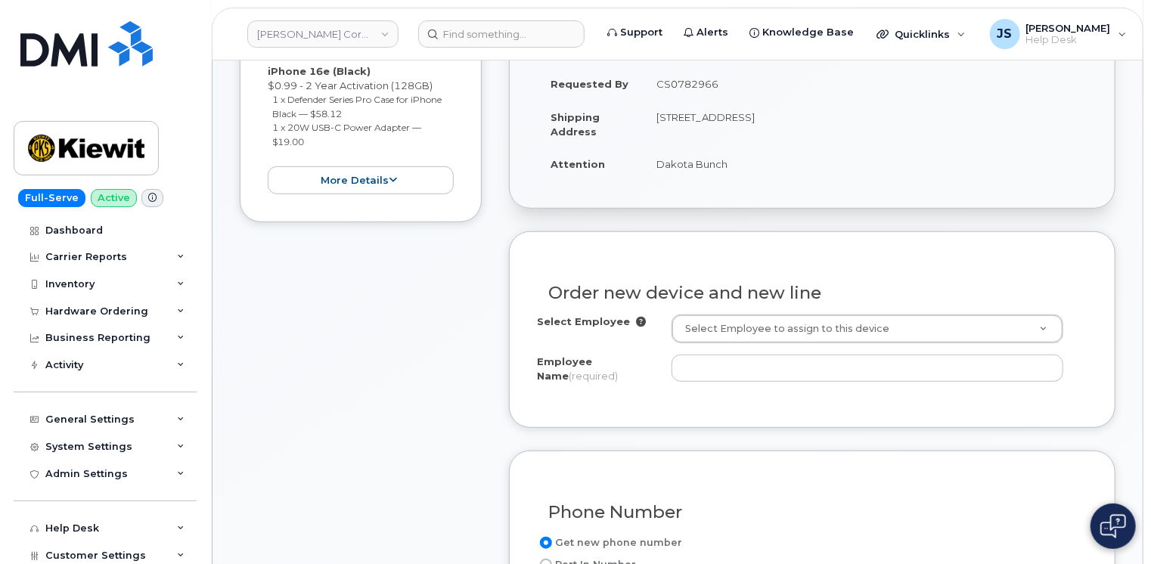
scroll to position [363, 0]
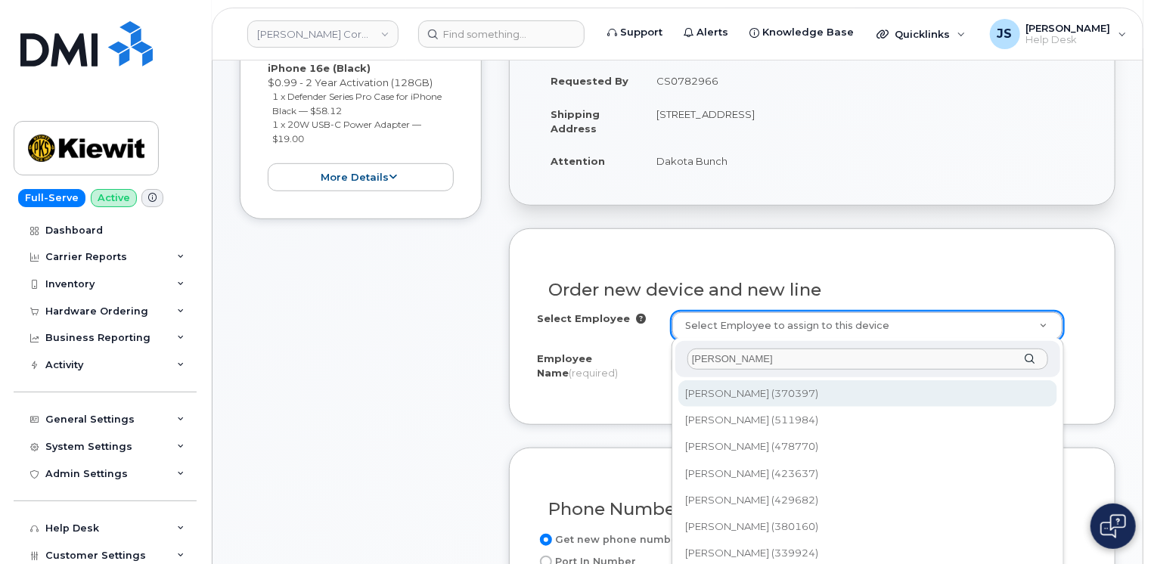
type input "Kevin O"
type input "2295405"
type input "[PERSON_NAME]"
type input "7649 Unnamed Road"
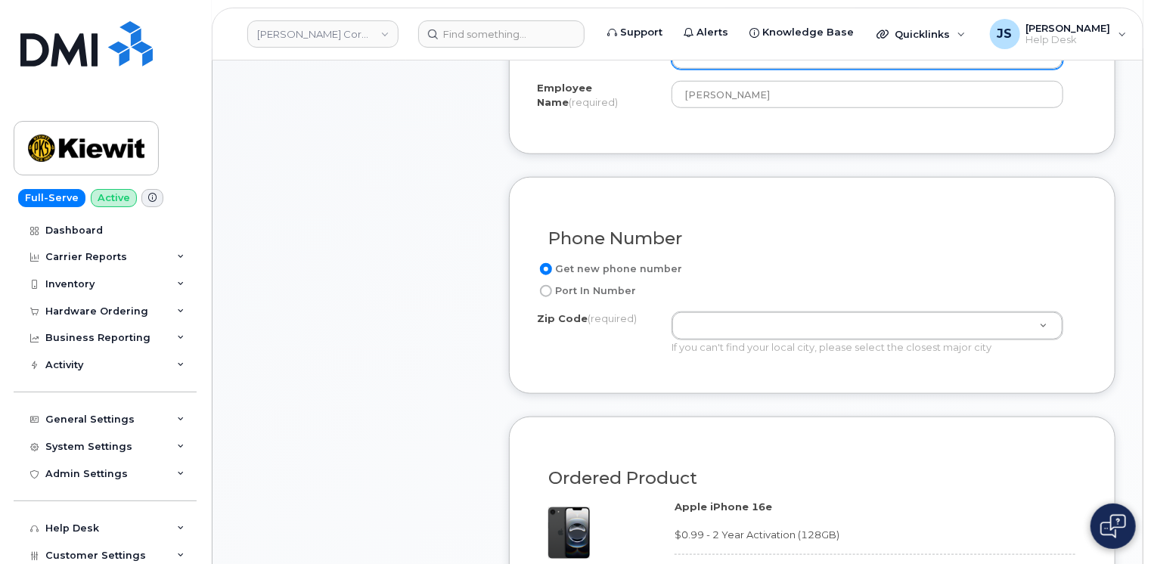
scroll to position [635, 0]
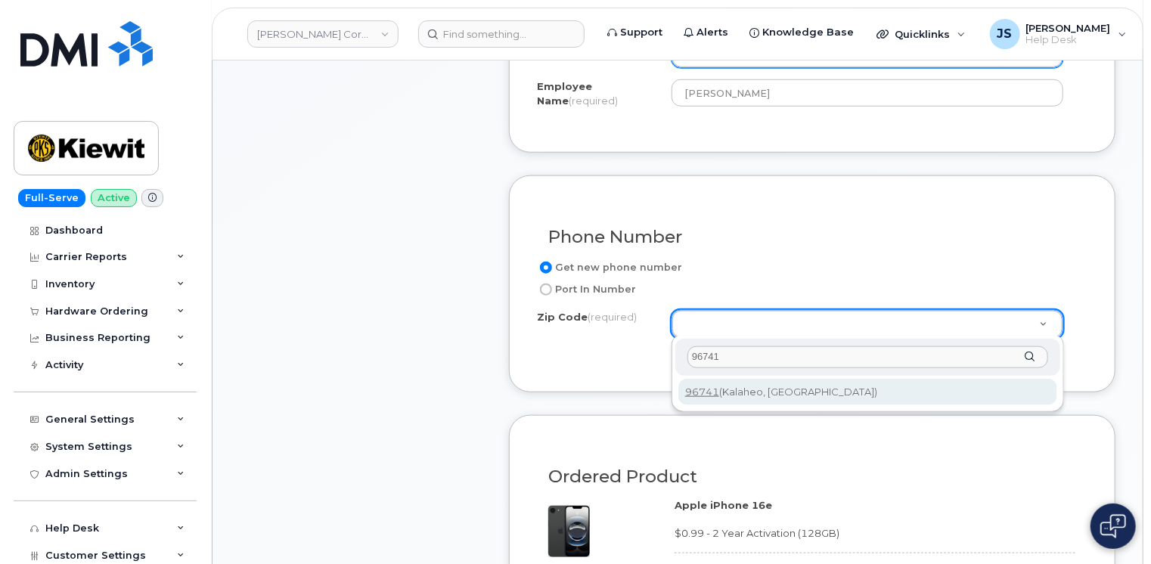
type input "96741"
type input "96741 (Kalaheo, HI)"
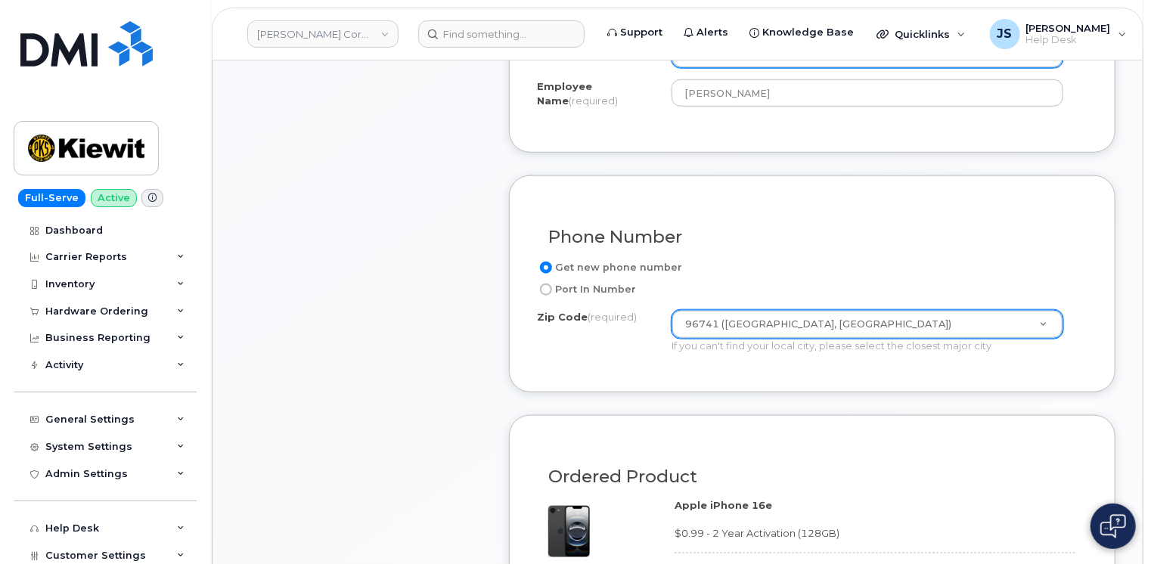
click at [460, 378] on div "Item #1 in process $78.11 New Activation iPhone 16e (Black) $0.99 - 2 Year Acti…" at bounding box center [361, 395] width 242 height 1479
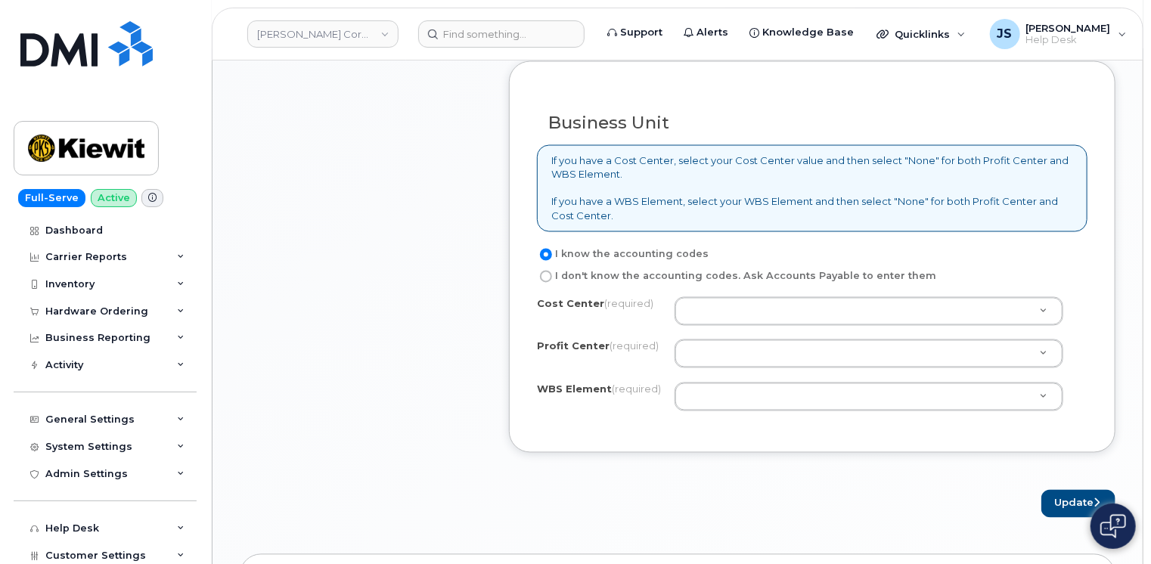
scroll to position [1301, 0]
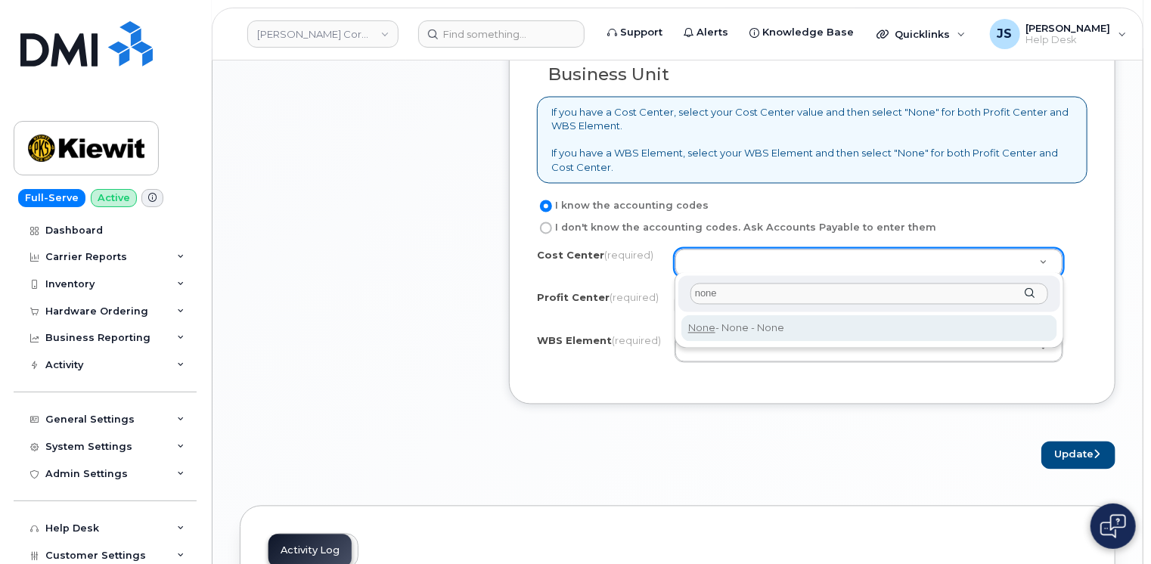
type input "none"
type input "None"
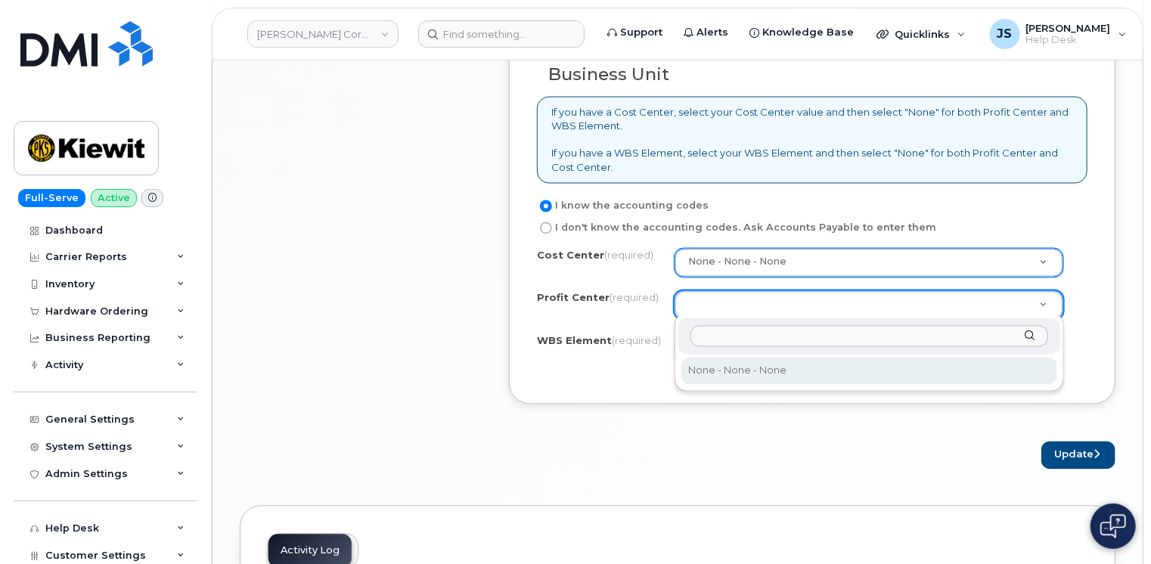
select select "None"
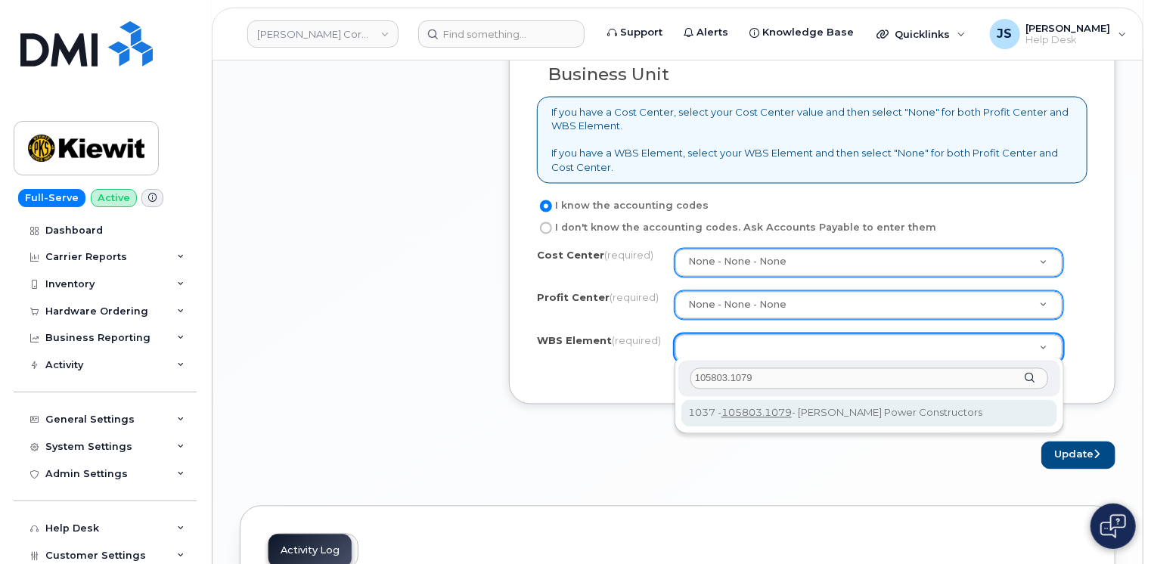
type input "105803.1079"
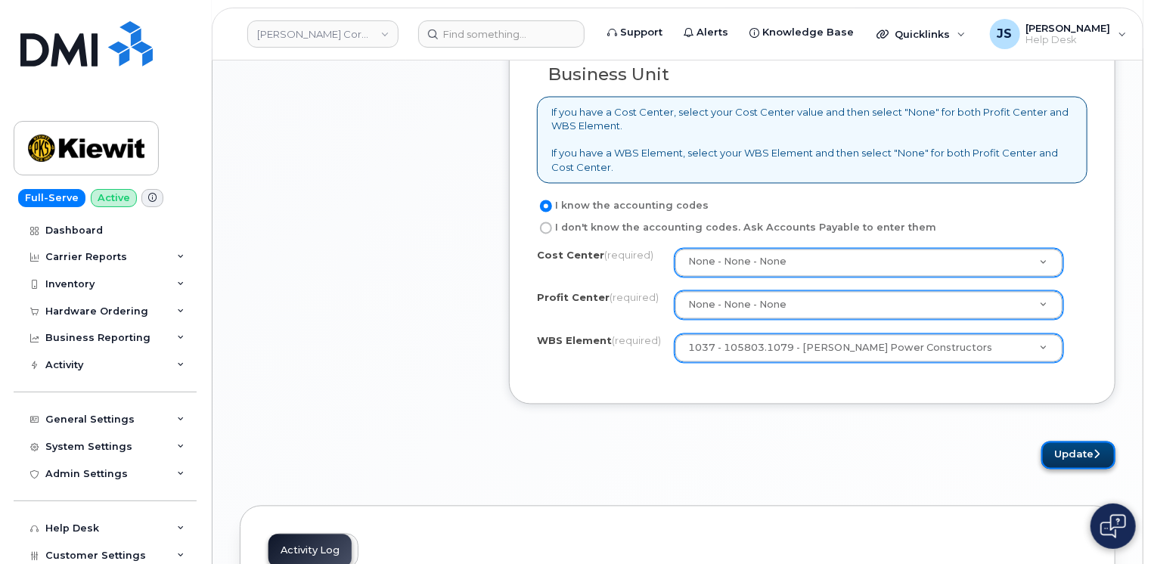
click at [1064, 452] on button "Update" at bounding box center [1079, 456] width 74 height 28
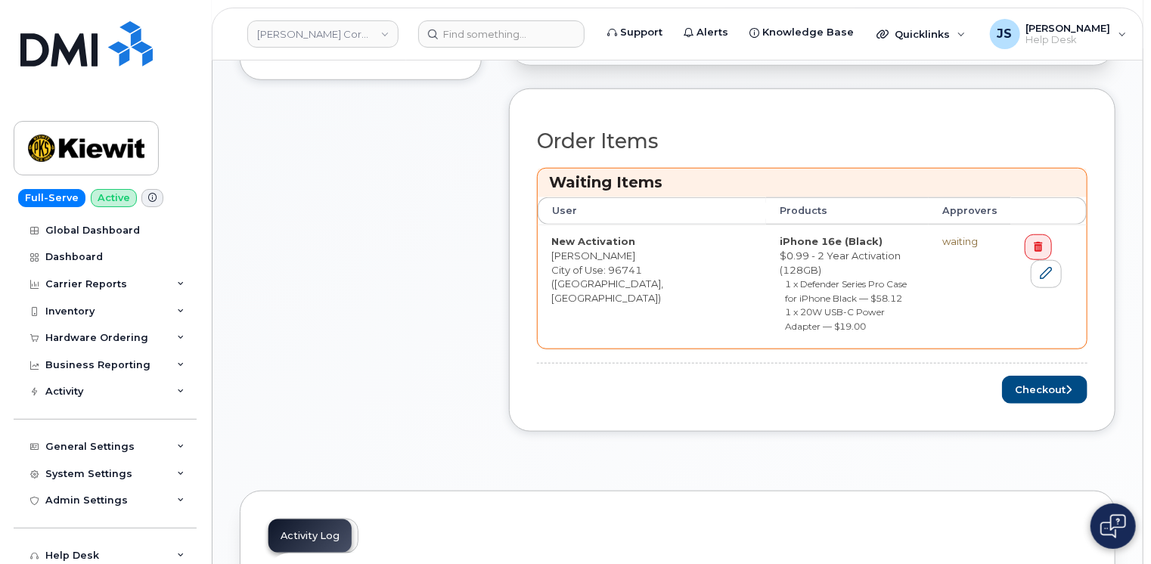
scroll to position [575, 0]
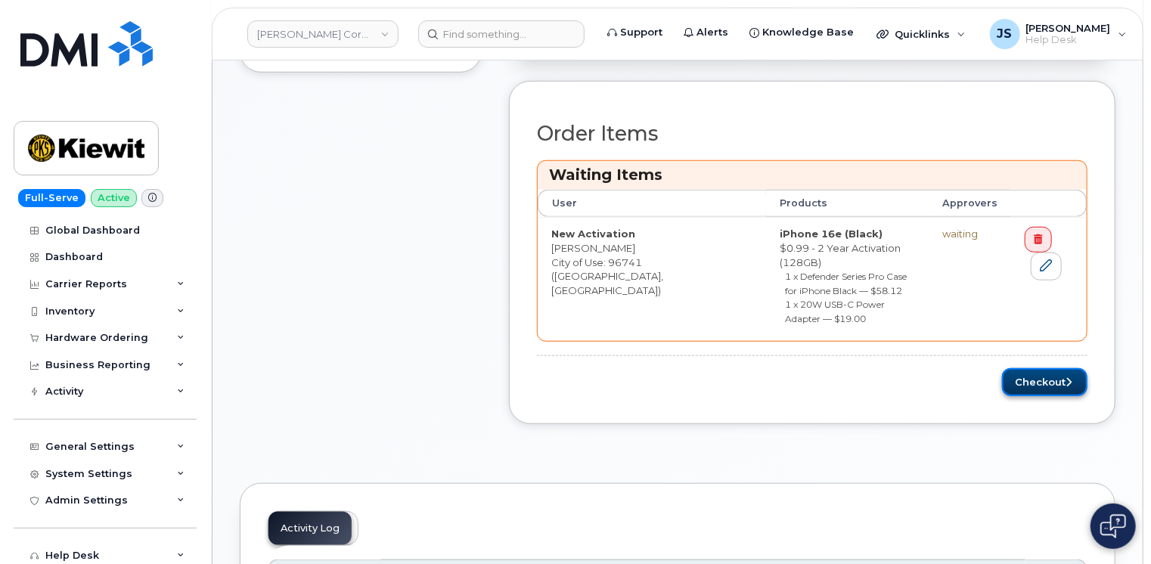
click at [1040, 368] on button "Checkout" at bounding box center [1044, 382] width 85 height 28
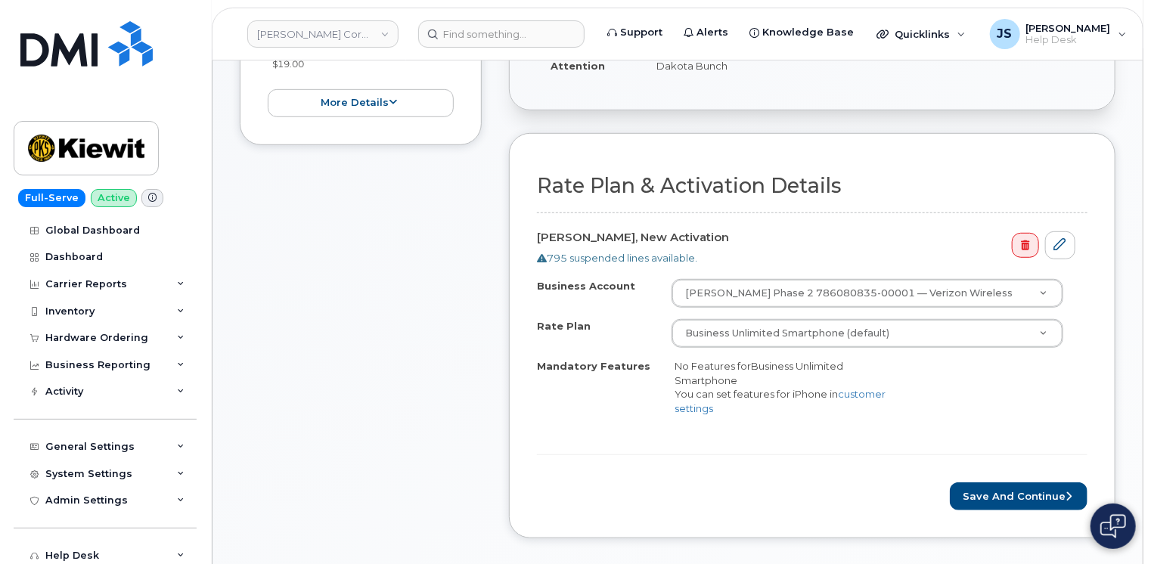
scroll to position [454, 0]
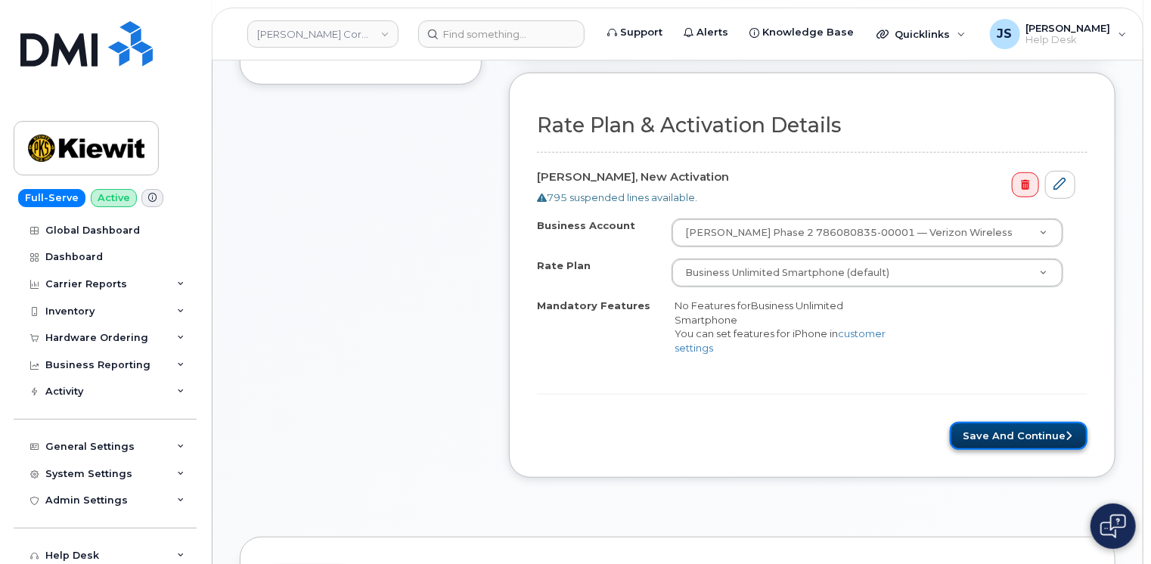
click at [1038, 440] on button "Save and Continue" at bounding box center [1019, 436] width 138 height 28
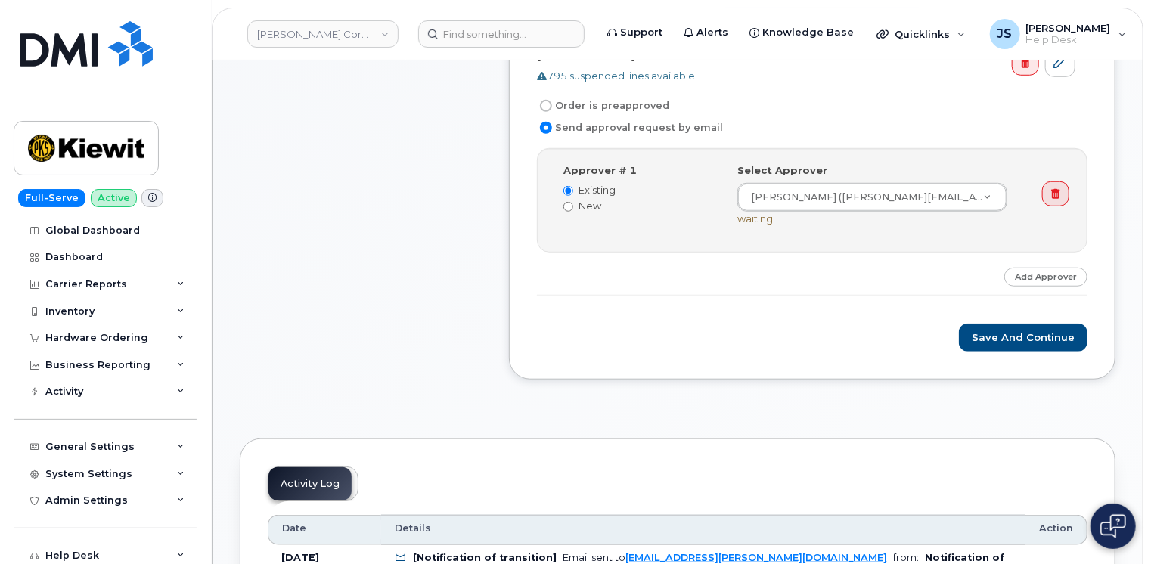
scroll to position [514, 0]
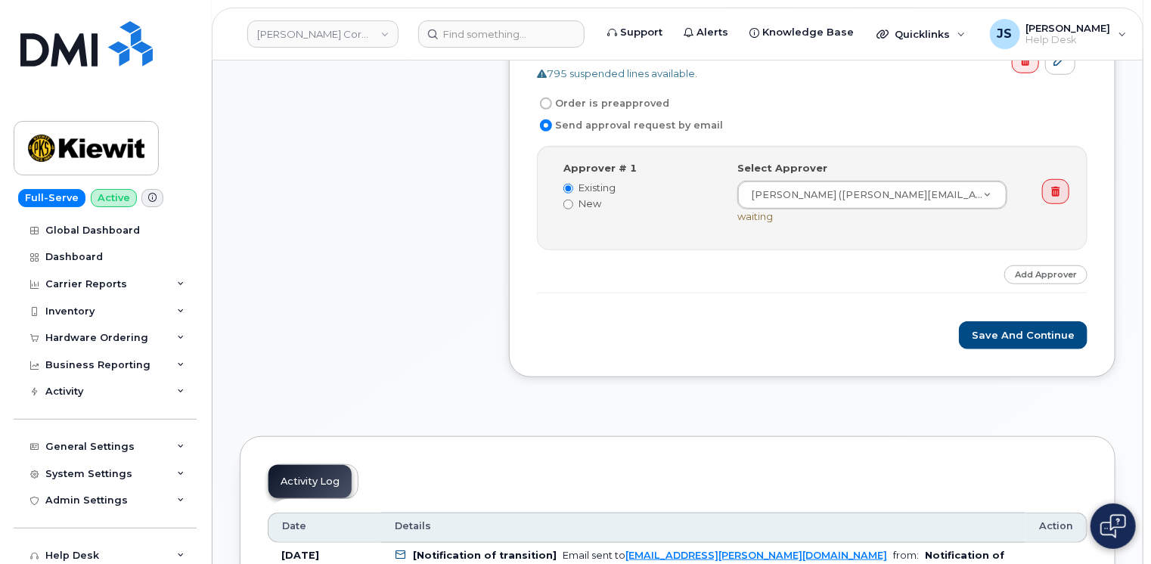
click at [1038, 331] on button "Save and Continue" at bounding box center [1023, 335] width 129 height 28
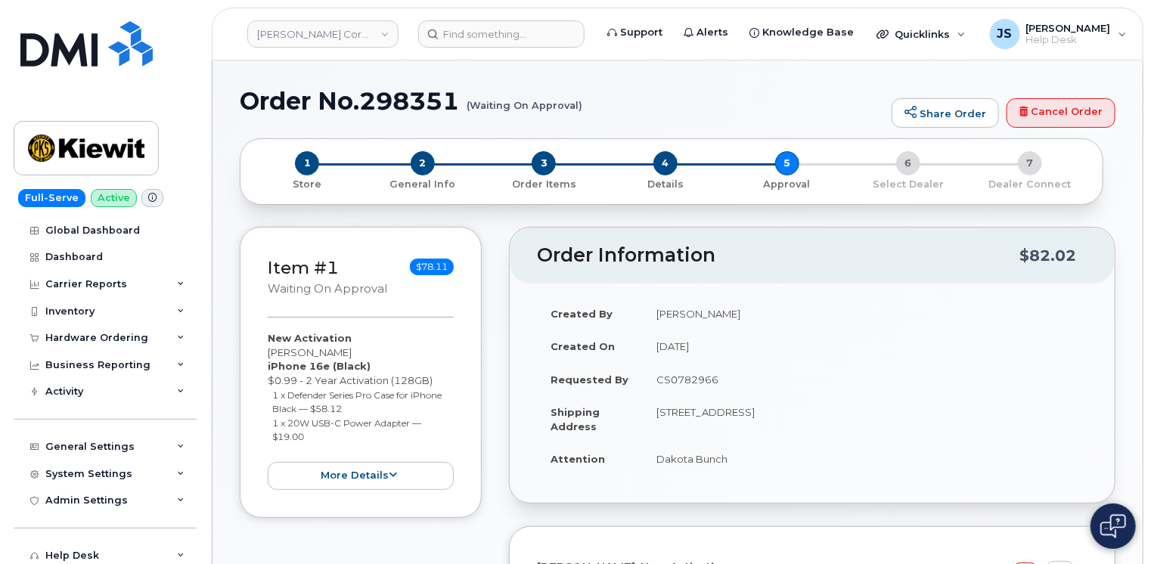
click at [418, 98] on h1 "Order No.298351 (Waiting On Approval)" at bounding box center [562, 101] width 644 height 26
copy h1 "298351"
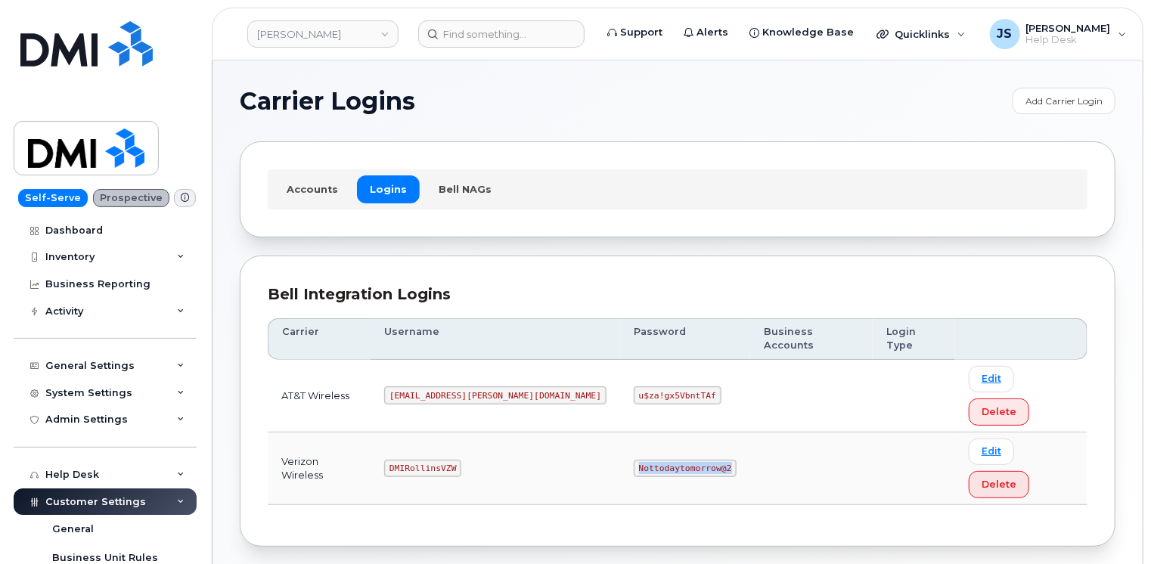
drag, startPoint x: 651, startPoint y: 404, endPoint x: 569, endPoint y: 407, distance: 81.8
click at [634, 460] on code "Nottodaytomorrow@2" at bounding box center [685, 469] width 103 height 18
copy code "Nottodaytomorrow@2"
